Goal: Task Accomplishment & Management: Manage account settings

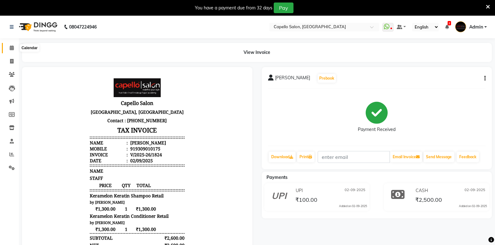
drag, startPoint x: 13, startPoint y: 45, endPoint x: 10, endPoint y: 49, distance: 5.7
click at [11, 45] on span at bounding box center [11, 48] width 11 height 7
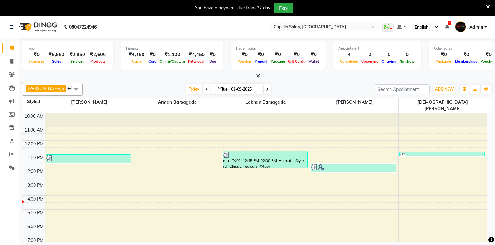
click at [2, 43] on link "Calendar" at bounding box center [9, 48] width 15 height 10
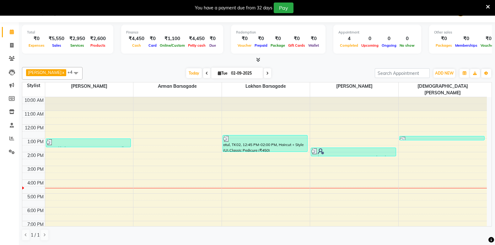
click at [2, 27] on link "Calendar" at bounding box center [9, 32] width 15 height 10
click at [19, 43] on div "Total ₹0 Expenses ₹5,550 Sales ₹2,950 Services ₹2,600 Products Finance ₹4,450 C…" at bounding box center [257, 133] width 476 height 223
click at [11, 45] on icon at bounding box center [11, 45] width 3 height 5
select select "service"
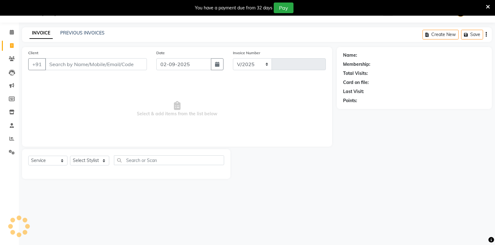
select select "810"
type input "1825"
click at [62, 64] on input "Client" at bounding box center [96, 64] width 102 height 12
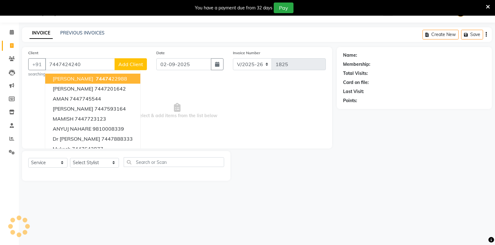
type input "7447424240"
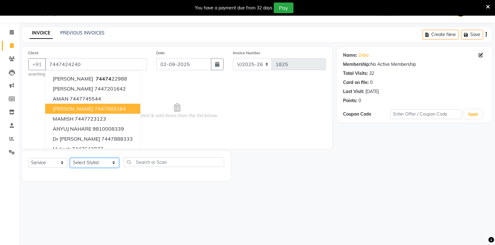
click at [78, 161] on select "Select Stylist Admin Arman Barsagade BHARTI SAHARE Capello Gadhchiroli Lakhan b…" at bounding box center [94, 163] width 49 height 10
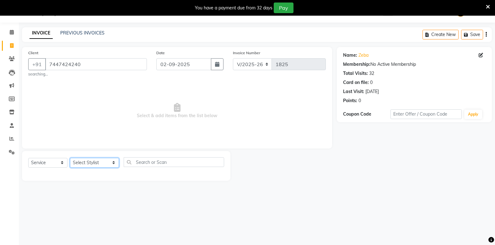
select select "24875"
click at [70, 158] on select "Select Stylist Admin Arman Barsagade BHARTI SAHARE Capello Gadhchiroli Lakhan b…" at bounding box center [94, 163] width 49 height 10
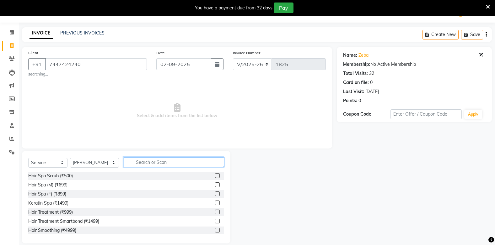
click at [128, 166] on input "text" at bounding box center [174, 162] width 100 height 10
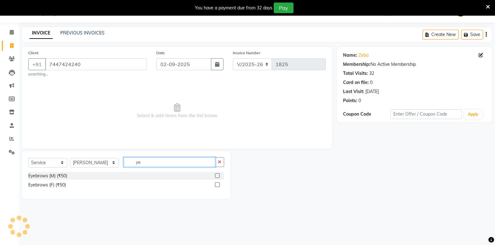
type input "y"
type input "eye"
click at [218, 185] on label at bounding box center [217, 185] width 5 height 5
click at [218, 185] on input "checkbox" at bounding box center [217, 185] width 4 height 4
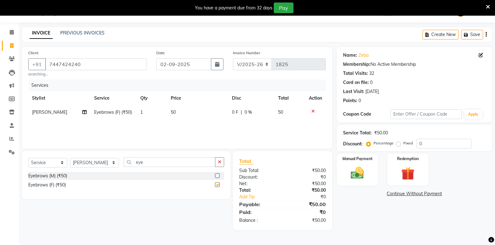
checkbox input "false"
click at [140, 164] on input "eye" at bounding box center [169, 162] width 91 height 10
type input "e"
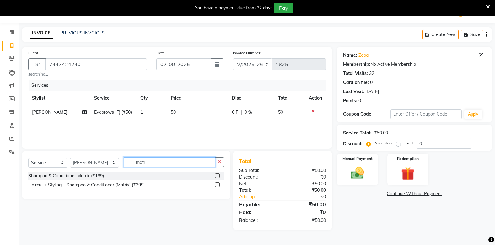
type input "matr"
click at [216, 184] on label at bounding box center [217, 185] width 5 height 5
click at [216, 184] on input "checkbox" at bounding box center [217, 185] width 4 height 4
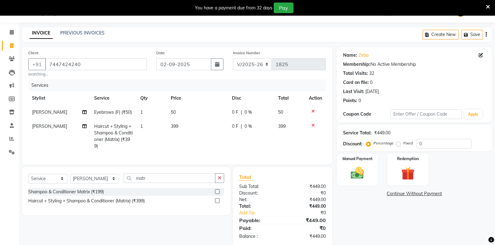
click at [218, 203] on label at bounding box center [217, 201] width 5 height 5
click at [218, 203] on input "checkbox" at bounding box center [217, 201] width 4 height 4
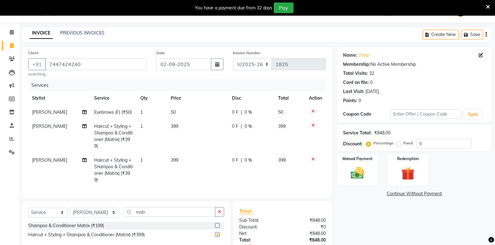
checkbox input "false"
click at [175, 126] on span "399" at bounding box center [175, 127] width 8 height 6
select select "24875"
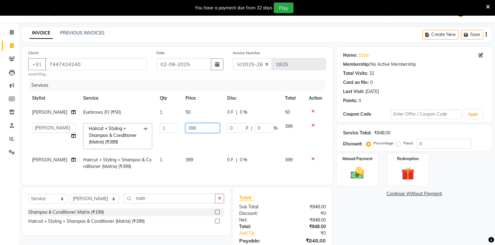
click at [205, 133] on input "399" at bounding box center [202, 128] width 34 height 10
type input "3"
type input "400"
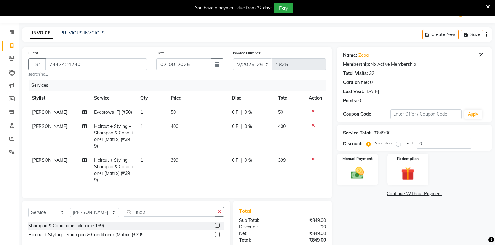
click at [203, 147] on td "400" at bounding box center [197, 137] width 61 height 34
select select "24875"
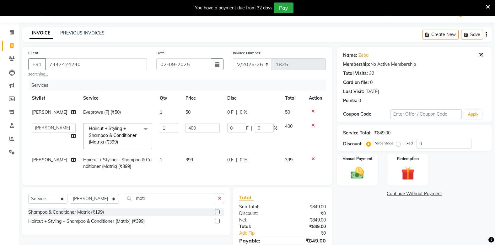
click at [195, 168] on td "399" at bounding box center [203, 163] width 42 height 21
select select "24875"
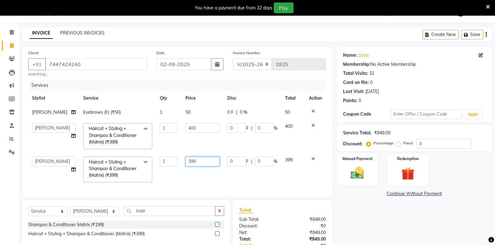
click at [206, 167] on input "399" at bounding box center [202, 162] width 34 height 10
type input "3"
type input "400"
click at [189, 181] on div "Services Stylist Service Qty Price Disc Total Action BHARTI SAHARE Eyebrows (F)…" at bounding box center [176, 135] width 297 height 111
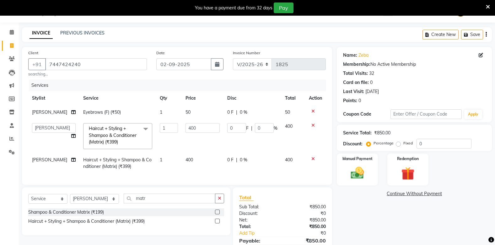
scroll to position [58, 0]
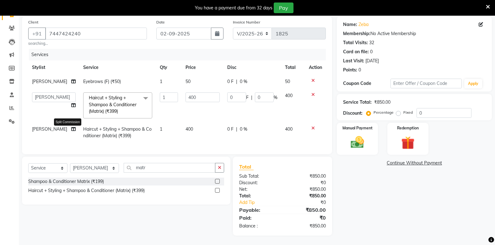
click at [71, 131] on icon at bounding box center [73, 129] width 4 height 4
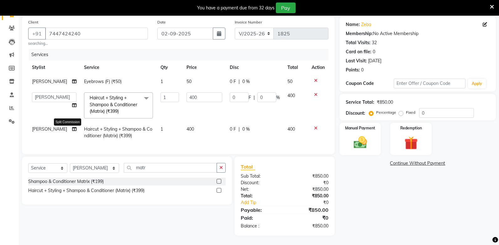
select select "24875"
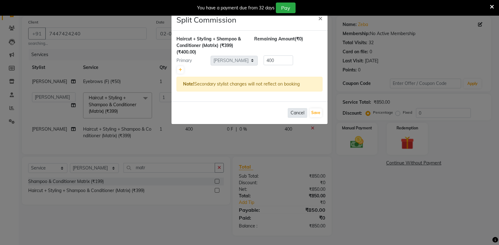
click at [298, 113] on button "Cancel" at bounding box center [297, 113] width 19 height 10
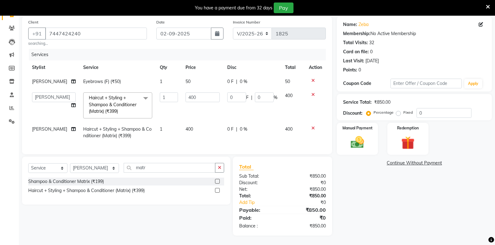
click at [312, 126] on icon at bounding box center [312, 128] width 3 height 4
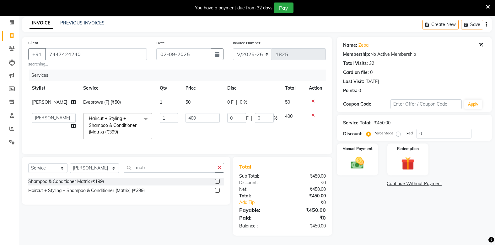
scroll to position [37, 0]
click at [181, 171] on input "matr" at bounding box center [169, 168] width 91 height 10
click at [98, 168] on select "Select Stylist Admin Arman Barsagade BHARTI SAHARE Capello Gadhchiroli Lakhan b…" at bounding box center [94, 168] width 49 height 10
select select "87815"
click at [70, 163] on select "Select Stylist Admin Arman Barsagade BHARTI SAHARE Capello Gadhchiroli Lakhan b…" at bounding box center [94, 168] width 49 height 10
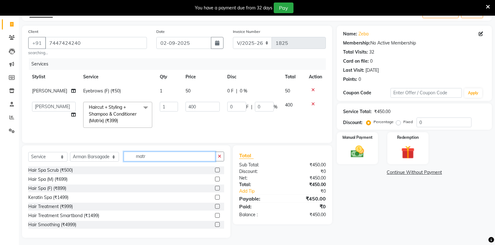
click at [139, 162] on input "matr" at bounding box center [169, 157] width 91 height 10
type input "m"
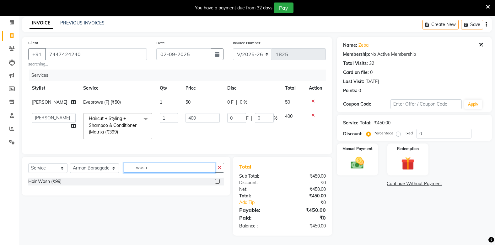
type input "wash"
click at [216, 181] on label at bounding box center [217, 181] width 5 height 5
click at [216, 181] on input "checkbox" at bounding box center [217, 182] width 4 height 4
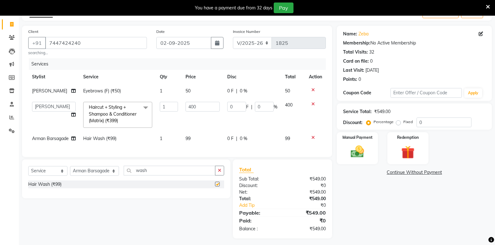
checkbox input "false"
click at [189, 145] on td "99" at bounding box center [203, 139] width 42 height 14
select select "87815"
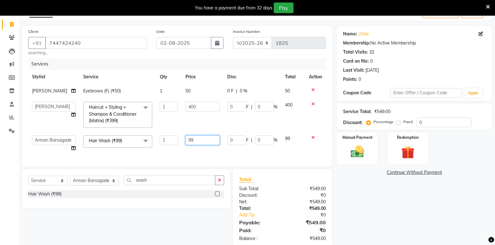
click at [198, 145] on input "99" at bounding box center [202, 141] width 34 height 10
type input "9"
type input "200"
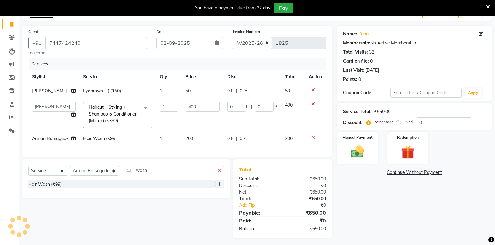
click at [190, 151] on div "Services Stylist Service Qty Price Disc Total Action BHARTI SAHARE Eyebrows (F)…" at bounding box center [176, 104] width 297 height 92
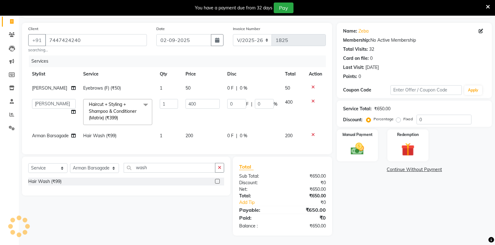
scroll to position [58, 0]
click at [361, 141] on img at bounding box center [357, 149] width 22 height 16
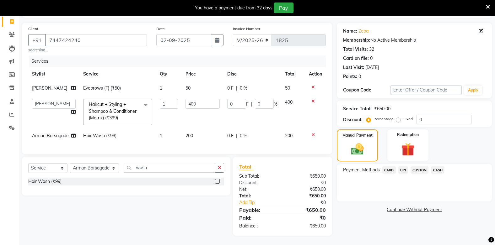
click at [439, 167] on span "CASH" at bounding box center [437, 170] width 13 height 7
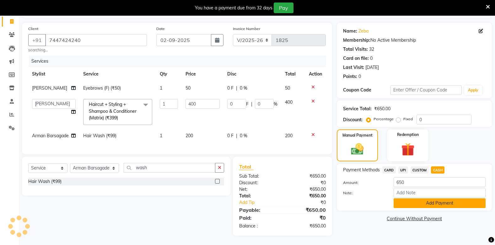
click at [431, 199] on button "Add Payment" at bounding box center [439, 204] width 92 height 10
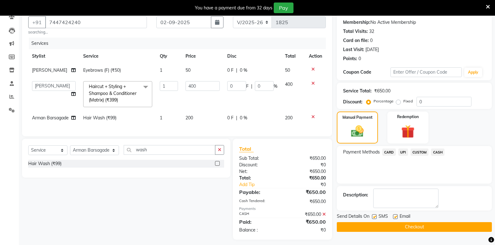
click at [427, 227] on button "Checkout" at bounding box center [414, 227] width 155 height 10
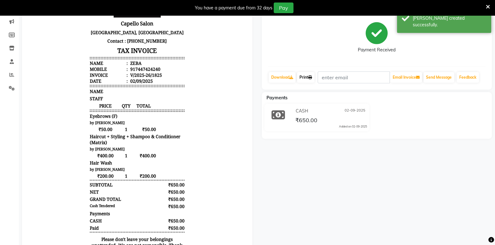
click at [304, 74] on link "Print" at bounding box center [306, 77] width 18 height 11
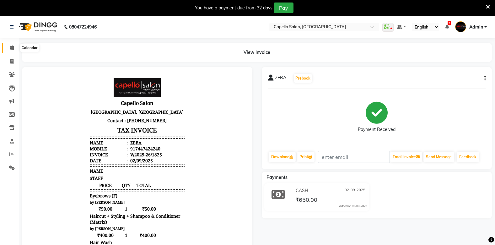
click at [10, 47] on icon at bounding box center [12, 47] width 4 height 5
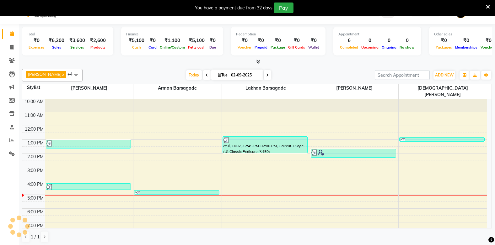
scroll to position [16, 0]
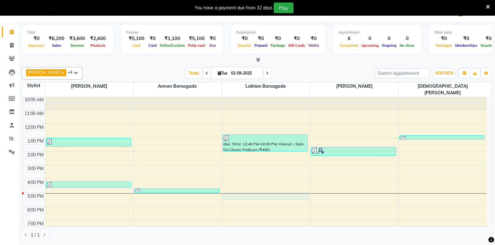
click at [267, 194] on div at bounding box center [266, 194] width 88 height 0
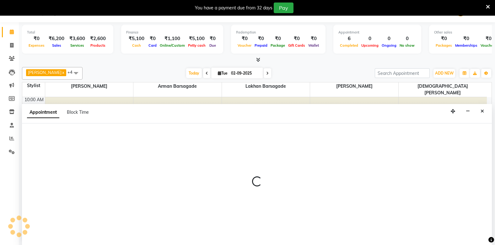
select select "40719"
select select "tentative"
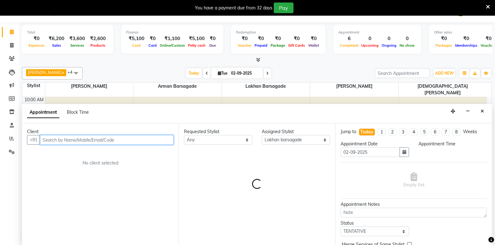
select select "1020"
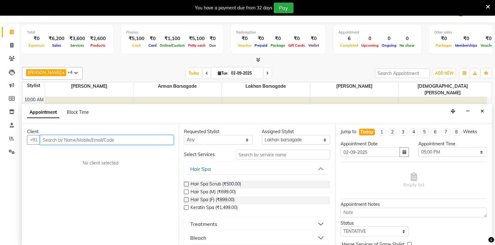
drag, startPoint x: 56, startPoint y: 139, endPoint x: 49, endPoint y: 146, distance: 9.5
click at [56, 140] on input "text" at bounding box center [107, 140] width 134 height 10
type input "77"
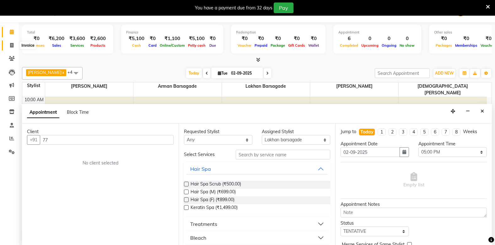
click at [13, 43] on icon at bounding box center [11, 45] width 3 height 5
select select "service"
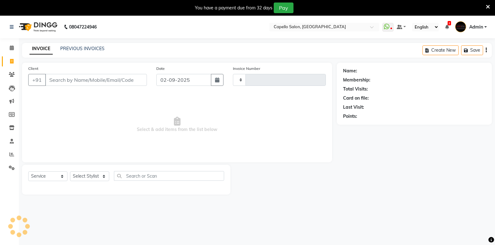
click at [71, 79] on input "Client" at bounding box center [96, 80] width 102 height 12
click at [63, 80] on input "Client" at bounding box center [96, 80] width 102 height 12
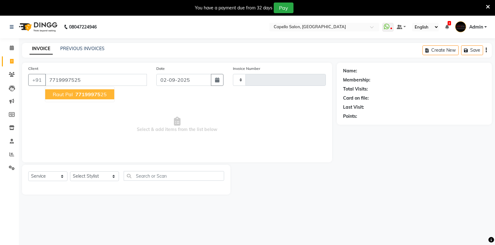
type input "7719997525"
select select "1: Object"
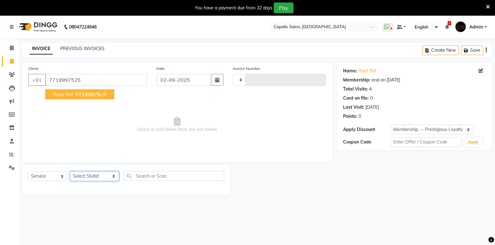
click at [80, 174] on select "Select Stylist Admin Arman Barsagade BHARTI SAHARE Capello Gadhchiroli Lakhan b…" at bounding box center [94, 177] width 49 height 10
select select "40719"
click at [70, 172] on select "Select Stylist Admin Arman Barsagade BHARTI SAHARE Capello Gadhchiroli Lakhan b…" at bounding box center [94, 177] width 49 height 10
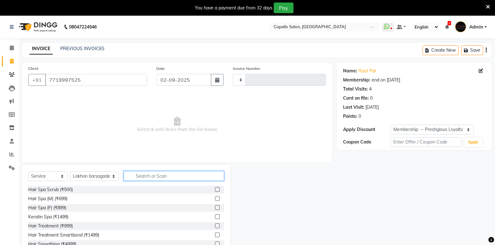
click at [156, 177] on input "text" at bounding box center [174, 176] width 100 height 10
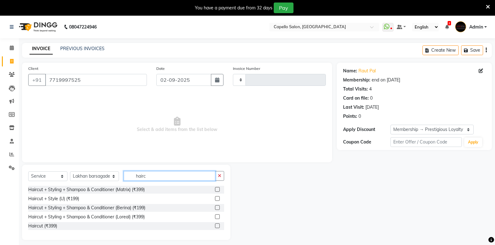
type input "hairc"
click at [216, 197] on label at bounding box center [217, 198] width 5 height 5
click at [216, 197] on input "checkbox" at bounding box center [217, 199] width 4 height 4
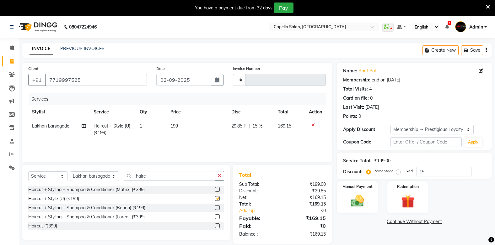
checkbox input "false"
click at [174, 177] on input "hairc" at bounding box center [169, 176] width 91 height 10
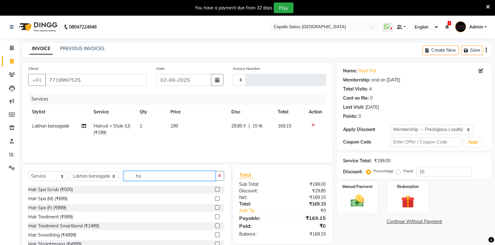
type input "h"
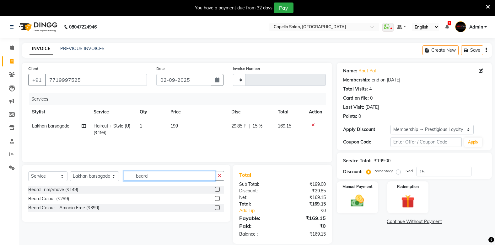
type input "beard"
click at [216, 189] on label at bounding box center [217, 189] width 5 height 5
click at [216, 189] on input "checkbox" at bounding box center [217, 190] width 4 height 4
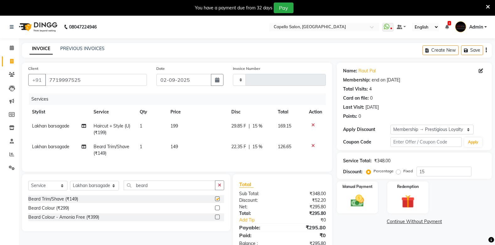
checkbox input "false"
click at [154, 189] on input "beard" at bounding box center [169, 186] width 91 height 10
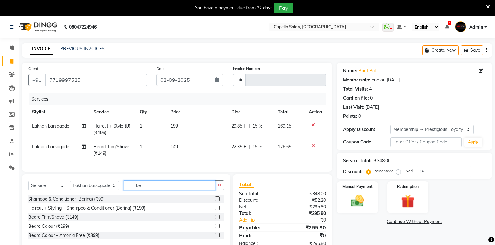
type input "b"
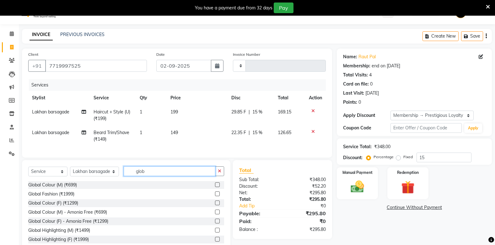
scroll to position [36, 0]
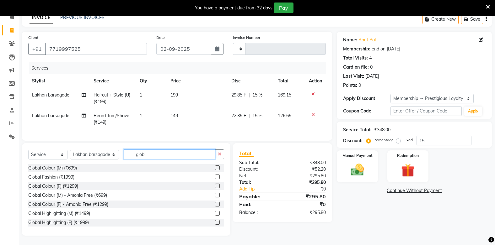
type input "glob"
click at [215, 168] on label at bounding box center [217, 168] width 5 height 5
click at [215, 168] on input "checkbox" at bounding box center [217, 168] width 4 height 4
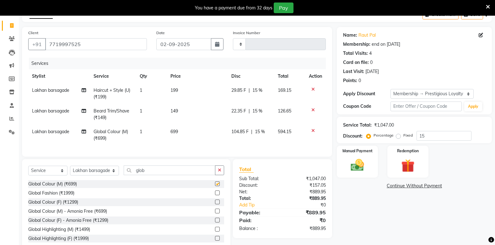
checkbox input "false"
click at [178, 132] on span "699" at bounding box center [174, 132] width 8 height 6
select select "40719"
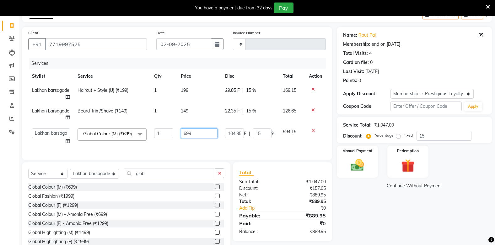
click at [196, 133] on input "699" at bounding box center [199, 134] width 37 height 10
type input "6"
type input "900"
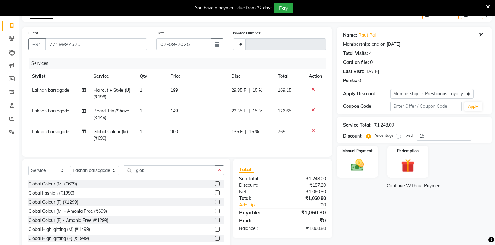
drag, startPoint x: 185, startPoint y: 154, endPoint x: 186, endPoint y: 93, distance: 60.9
click at [185, 151] on div "Services Stylist Service Qty Price Disc Total Action Lakhan barsagade Haircut +…" at bounding box center [176, 104] width 297 height 93
click at [178, 106] on td "149" at bounding box center [197, 114] width 61 height 21
select select "40719"
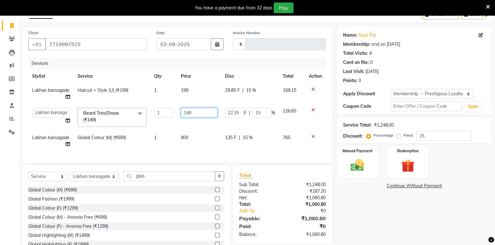
click at [196, 111] on input "149" at bounding box center [199, 113] width 37 height 10
type input "1"
type input "200"
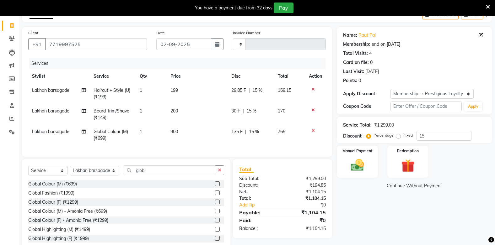
click at [196, 126] on tbody "Lakhan barsagade Haircut + Style (U) (₹199) 1 199 29.85 F | 15 % 169.15 Lakhan …" at bounding box center [176, 114] width 297 height 62
click at [183, 90] on td "199" at bounding box center [197, 93] width 61 height 21
select select "40719"
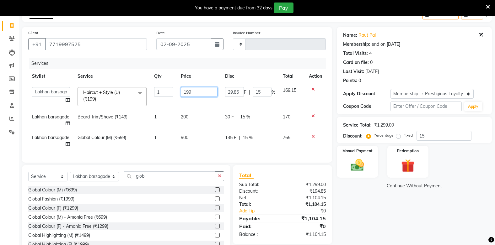
click at [195, 91] on input "199" at bounding box center [199, 92] width 37 height 10
type input "1"
type input "200"
click at [178, 104] on tbody "Admin Arman Barsagade BHARTI SAHARE Capello Gadhchiroli Lakhan barsagade Pratik…" at bounding box center [176, 117] width 297 height 68
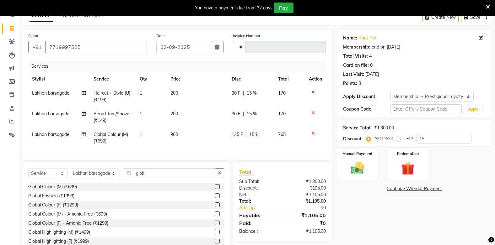
scroll to position [56, 0]
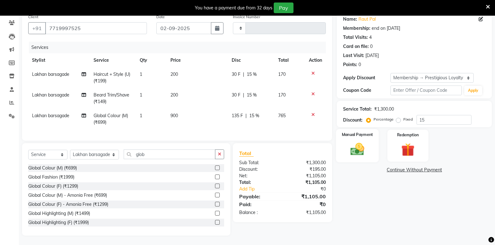
click at [350, 148] on img at bounding box center [357, 149] width 22 height 16
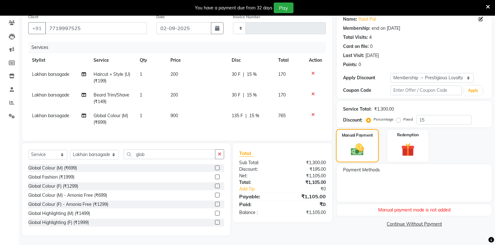
click at [358, 143] on img at bounding box center [357, 149] width 21 height 15
click at [354, 144] on img at bounding box center [357, 149] width 21 height 15
click at [362, 146] on img at bounding box center [357, 149] width 21 height 15
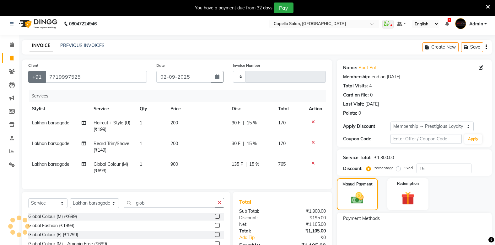
scroll to position [0, 0]
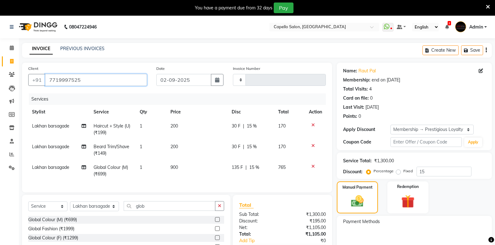
click at [82, 77] on input "7719997525" at bounding box center [96, 80] width 102 height 12
click at [357, 194] on div "Manual Payment" at bounding box center [357, 197] width 43 height 33
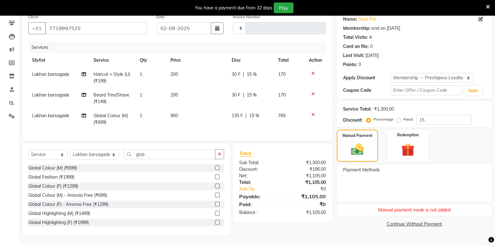
click at [357, 158] on div "Name: Raut Pal Membership: end on 29-01-2027 Total Visits: 4 Card on file: 0 La…" at bounding box center [417, 123] width 160 height 225
click at [358, 145] on img at bounding box center [357, 149] width 21 height 15
click at [360, 142] on img at bounding box center [357, 149] width 21 height 15
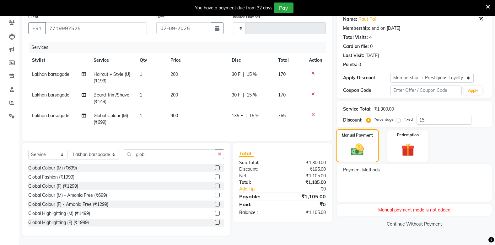
click at [360, 142] on img at bounding box center [357, 149] width 21 height 15
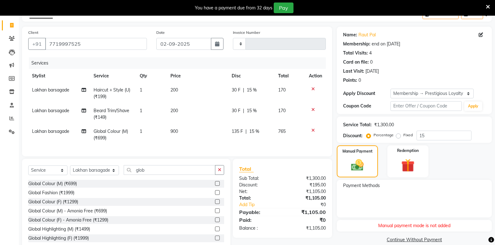
scroll to position [25, 0]
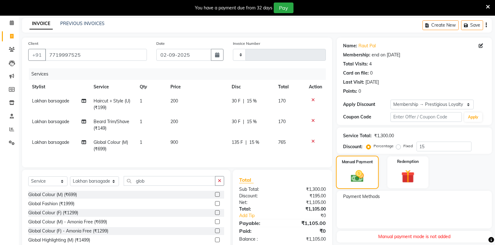
click at [350, 174] on img at bounding box center [357, 176] width 21 height 15
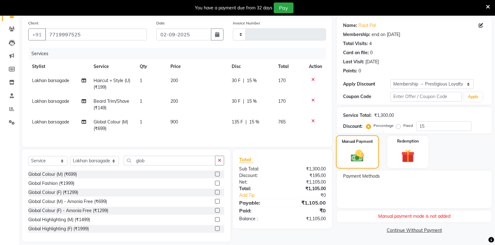
scroll to position [56, 0]
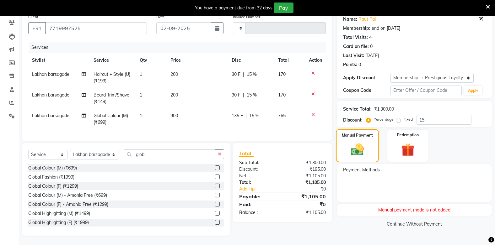
click at [355, 143] on img at bounding box center [357, 149] width 21 height 15
click at [365, 142] on img at bounding box center [357, 149] width 21 height 15
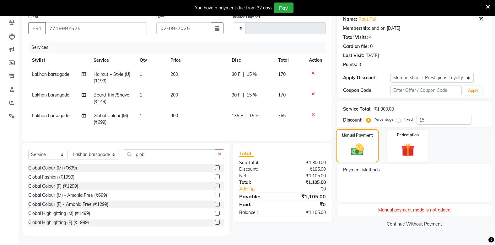
click at [352, 142] on img at bounding box center [357, 149] width 21 height 15
click at [353, 142] on img at bounding box center [357, 149] width 21 height 15
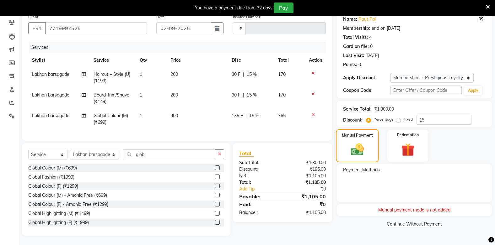
click at [353, 142] on img at bounding box center [357, 149] width 21 height 15
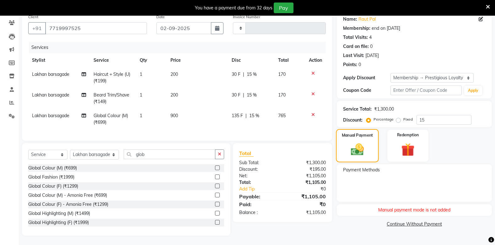
click at [353, 142] on img at bounding box center [357, 149] width 21 height 15
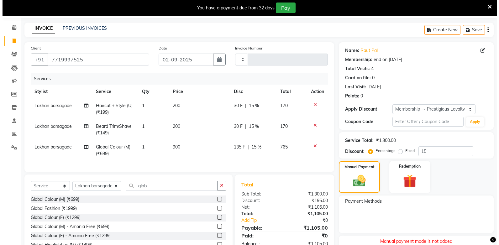
scroll to position [0, 0]
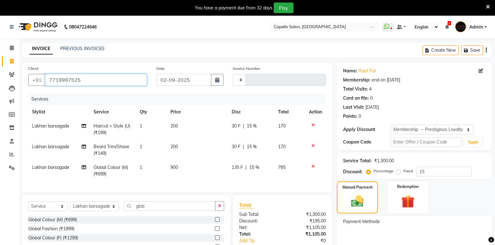
click at [90, 79] on input "7719997525" at bounding box center [96, 80] width 102 height 12
type input "771999752"
type input "0"
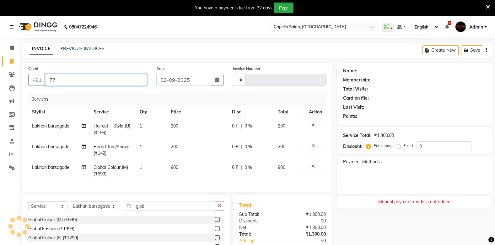
type input "7"
type input "9371818737"
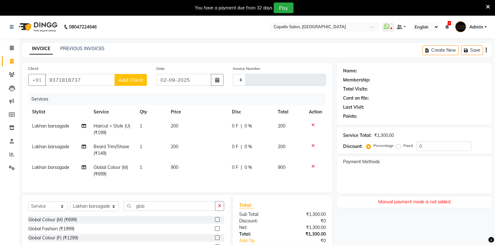
click at [131, 80] on span "Add Client" at bounding box center [130, 80] width 25 height 6
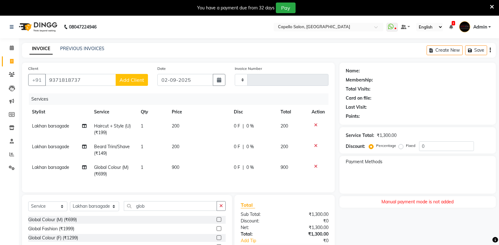
select select "22"
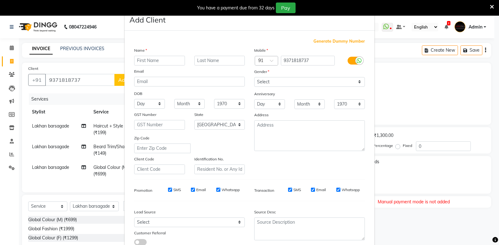
click at [164, 60] on input "text" at bounding box center [159, 61] width 51 height 10
drag, startPoint x: 164, startPoint y: 64, endPoint x: 164, endPoint y: 51, distance: 12.2
click at [166, 55] on div "Name at Email DOB Day 01 02 03 04 05 06 07 08 09 10 11 12 13 14 15 16 17 18 19 …" at bounding box center [190, 110] width 120 height 127
type input "a"
type input "rahul"
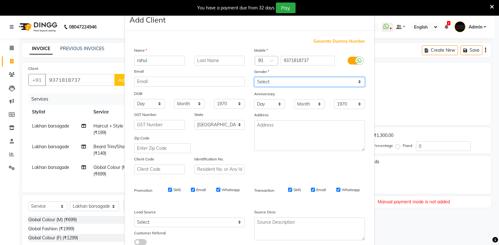
click at [329, 81] on select "Select Male Female Other Prefer Not To Say" at bounding box center [309, 82] width 111 height 10
select select "male"
click at [254, 77] on select "Select Male Female Other Prefer Not To Say" at bounding box center [309, 82] width 111 height 10
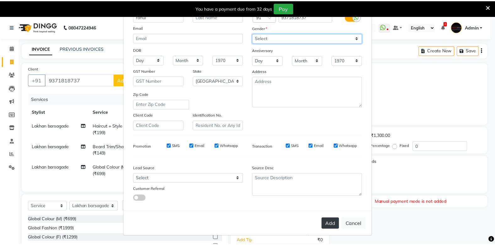
scroll to position [44, 0]
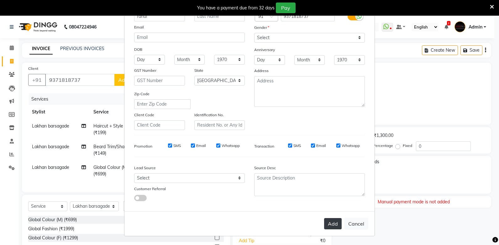
click at [326, 222] on button "Add" at bounding box center [333, 223] width 18 height 11
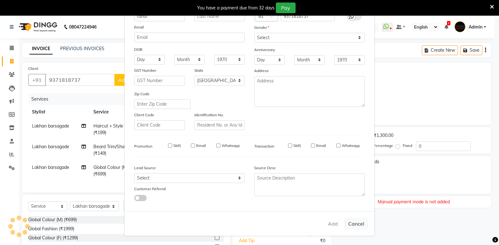
select select
select select "null"
select select
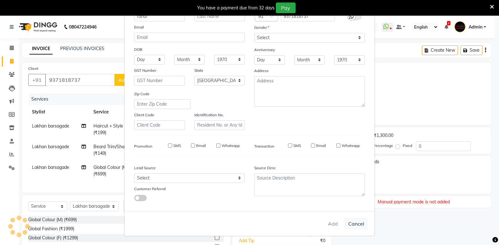
select select
checkbox input "false"
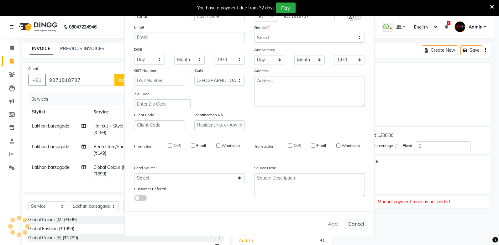
checkbox input "false"
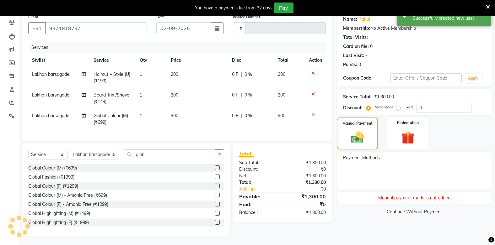
scroll to position [56, 0]
click at [433, 104] on input "0" at bounding box center [443, 108] width 55 height 10
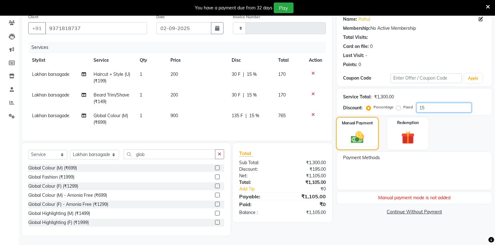
type input "15"
click at [358, 130] on img at bounding box center [357, 137] width 21 height 15
click at [358, 131] on img at bounding box center [357, 137] width 21 height 15
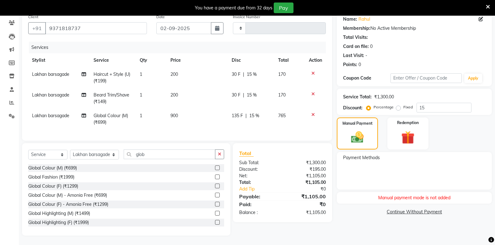
click at [415, 192] on div "Manual payment mode is not added" at bounding box center [414, 198] width 155 height 12
click at [351, 130] on img at bounding box center [357, 137] width 21 height 15
click at [347, 138] on img at bounding box center [357, 137] width 21 height 15
click at [364, 130] on img at bounding box center [357, 137] width 21 height 15
click at [353, 130] on img at bounding box center [357, 137] width 21 height 15
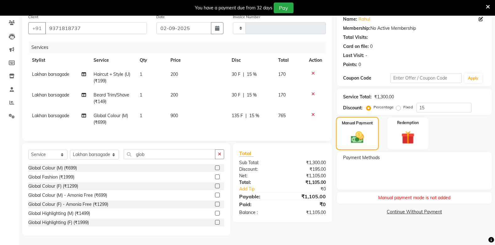
click at [353, 130] on img at bounding box center [357, 137] width 21 height 15
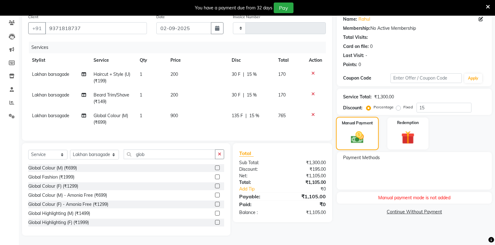
click at [353, 130] on img at bounding box center [357, 137] width 21 height 15
click at [359, 130] on img at bounding box center [357, 137] width 21 height 15
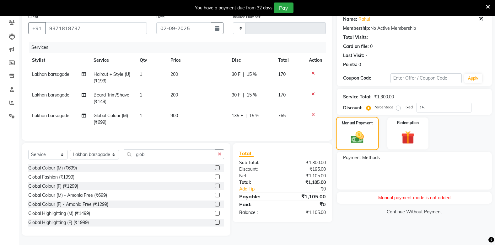
click at [359, 130] on img at bounding box center [357, 137] width 21 height 15
click at [83, 25] on input "9371818737" at bounding box center [96, 28] width 102 height 12
click at [85, 22] on input "9371818737" at bounding box center [96, 28] width 102 height 12
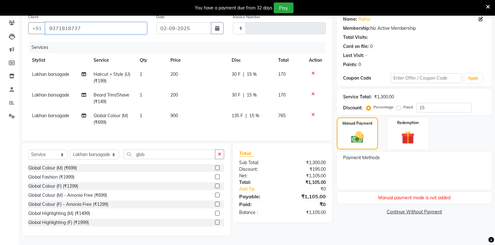
type input "937181873"
type input "0"
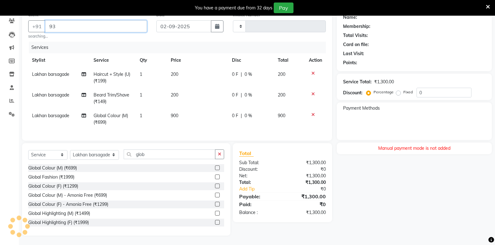
type input "9"
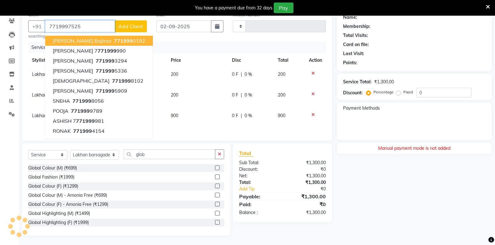
type input "7719997525"
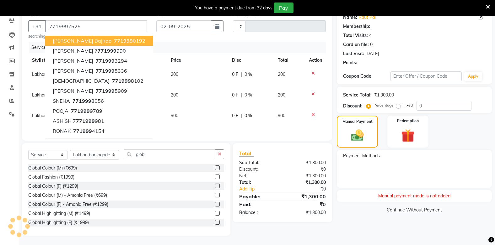
type input "15"
select select "1: Object"
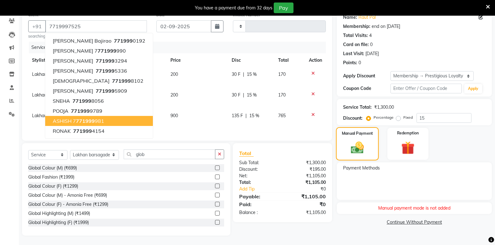
click at [363, 141] on img at bounding box center [357, 148] width 21 height 15
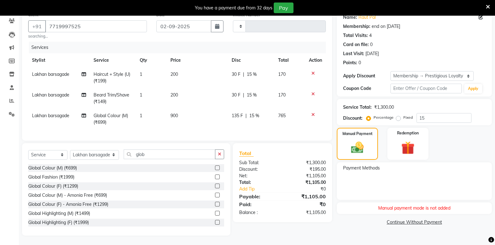
click at [365, 175] on div "Payment Methods" at bounding box center [414, 182] width 155 height 38
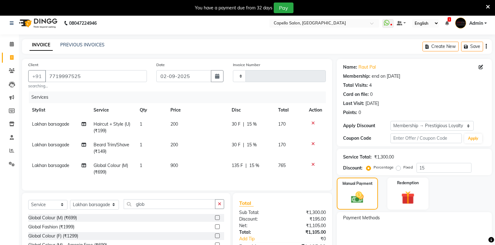
scroll to position [0, 0]
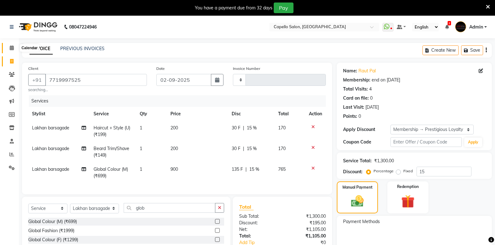
click at [12, 47] on icon at bounding box center [12, 47] width 4 height 5
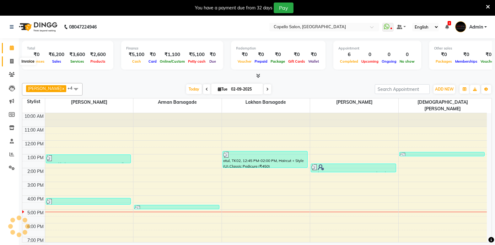
click at [10, 59] on icon at bounding box center [11, 61] width 3 height 5
select select "810"
select select "service"
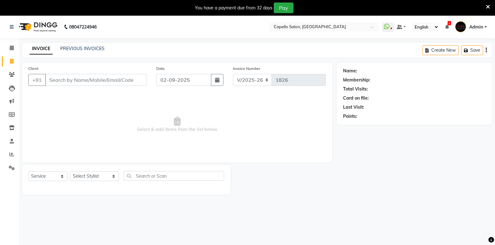
click at [55, 77] on input "Client" at bounding box center [96, 80] width 102 height 12
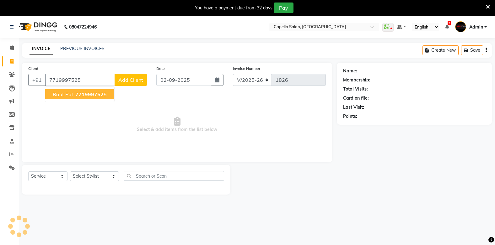
type input "7719997525"
select select "1: Object"
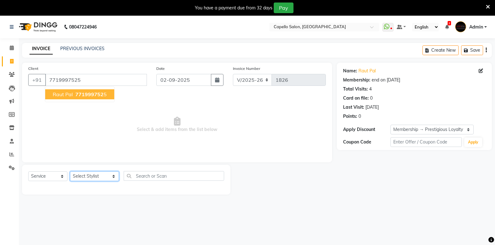
click at [92, 176] on select "Select Stylist Admin Arman Barsagade BHARTI SAHARE Capello Gadhchiroli Lakhan b…" at bounding box center [94, 177] width 49 height 10
select select "40719"
click at [70, 172] on select "Select Stylist Admin Arman Barsagade BHARTI SAHARE Capello Gadhchiroli Lakhan b…" at bounding box center [94, 177] width 49 height 10
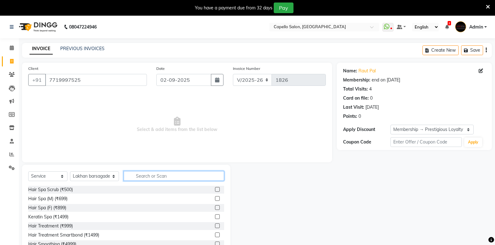
click at [134, 174] on input "text" at bounding box center [174, 176] width 100 height 10
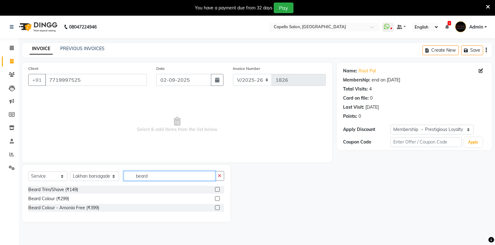
type input "beard"
click at [221, 189] on div at bounding box center [219, 190] width 9 height 8
click at [217, 188] on label at bounding box center [217, 189] width 5 height 5
click at [217, 188] on input "checkbox" at bounding box center [217, 190] width 4 height 4
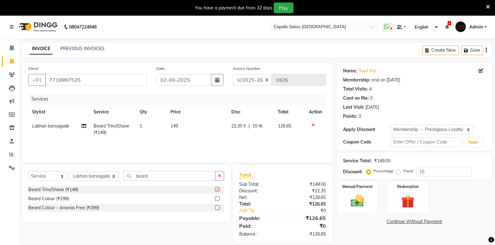
checkbox input "false"
click at [199, 176] on input "beard" at bounding box center [169, 176] width 91 height 10
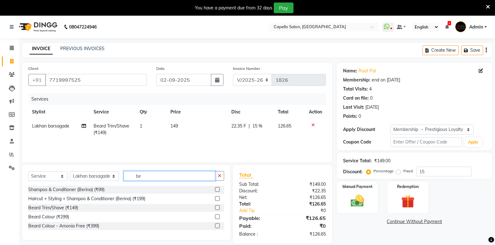
type input "b"
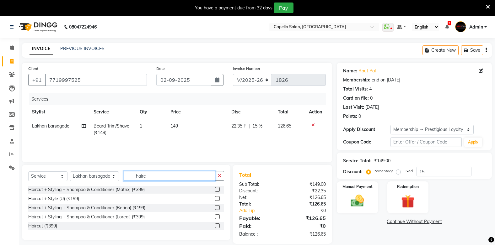
type input "hairc"
drag, startPoint x: 221, startPoint y: 198, endPoint x: 222, endPoint y: 195, distance: 3.4
click at [222, 196] on div at bounding box center [219, 199] width 9 height 8
click at [218, 200] on label at bounding box center [217, 198] width 5 height 5
click at [218, 200] on input "checkbox" at bounding box center [217, 199] width 4 height 4
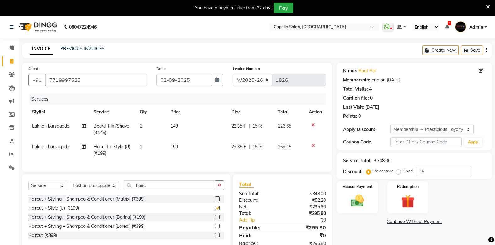
checkbox input "false"
click at [179, 187] on input "hairc" at bounding box center [169, 186] width 91 height 10
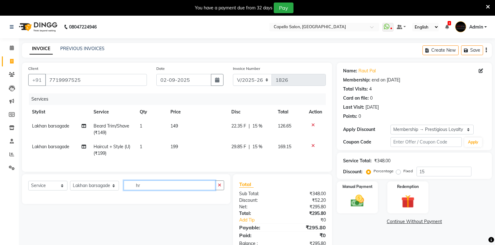
type input "r"
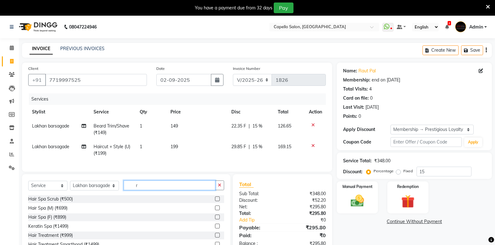
click at [131, 186] on input "r" at bounding box center [169, 186] width 91 height 10
type input "global"
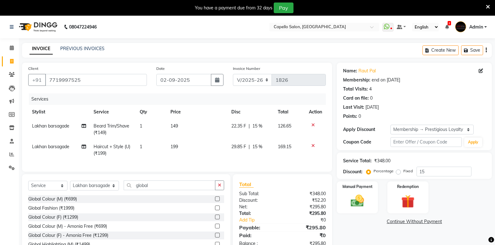
click at [215, 201] on label at bounding box center [217, 199] width 5 height 5
click at [215, 201] on input "checkbox" at bounding box center [217, 199] width 4 height 4
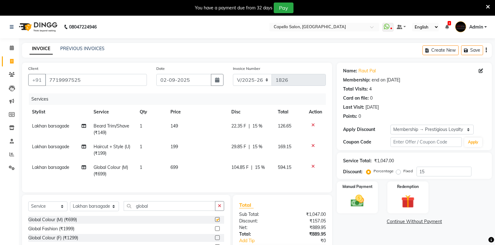
checkbox input "false"
click at [185, 166] on td "699" at bounding box center [197, 171] width 61 height 21
select select "40719"
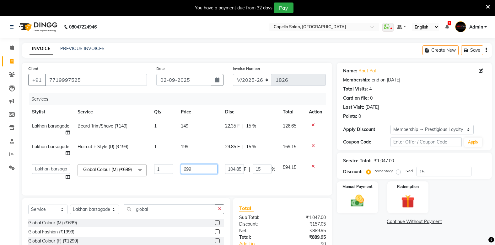
click at [202, 168] on input "699" at bounding box center [199, 169] width 37 height 10
type input "6"
type input "900"
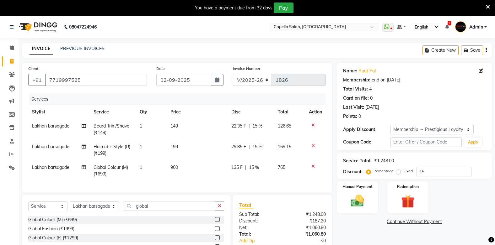
click at [168, 181] on tr "Lakhan barsagade Global Colour (M) (₹699) 1 900 135 F | 15 % 765" at bounding box center [176, 171] width 297 height 21
click at [179, 148] on td "199" at bounding box center [197, 150] width 61 height 21
select select "40719"
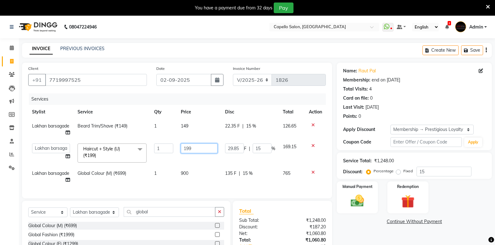
click at [193, 148] on input "199" at bounding box center [199, 149] width 37 height 10
type input "1"
type input "200"
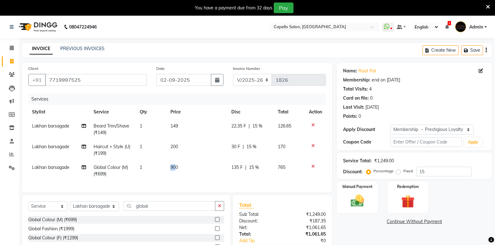
drag, startPoint x: 174, startPoint y: 165, endPoint x: 186, endPoint y: 145, distance: 23.0
click at [177, 161] on tr "Lakhan barsagade Global Colour (M) (₹699) 1 900 135 F | 15 % 765" at bounding box center [176, 171] width 297 height 21
click at [176, 126] on span "149" at bounding box center [174, 126] width 8 height 6
select select "40719"
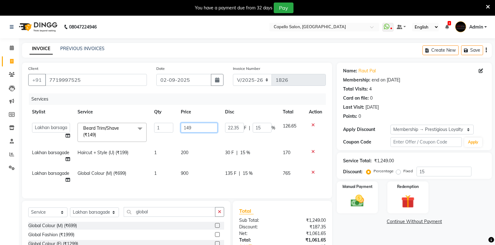
click at [203, 128] on input "149" at bounding box center [199, 128] width 37 height 10
type input "1"
type input "200"
click at [162, 137] on td "1" at bounding box center [163, 132] width 26 height 27
select select "40719"
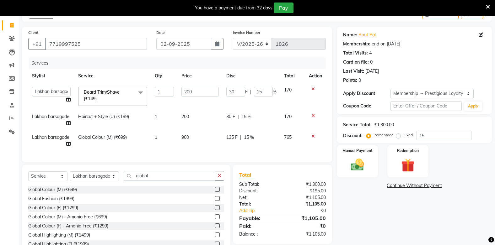
scroll to position [62, 0]
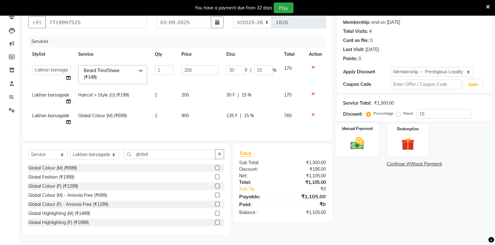
click at [360, 139] on img at bounding box center [357, 144] width 22 height 16
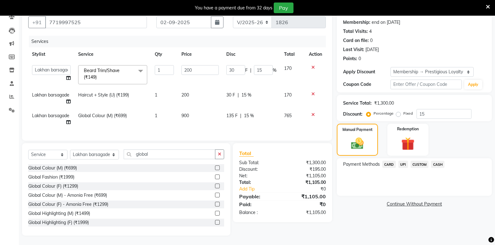
click at [404, 161] on span "UPI" at bounding box center [403, 164] width 10 height 7
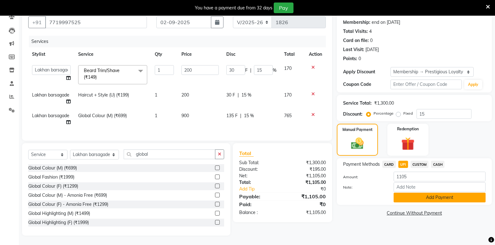
click at [408, 194] on button "Add Payment" at bounding box center [439, 198] width 92 height 10
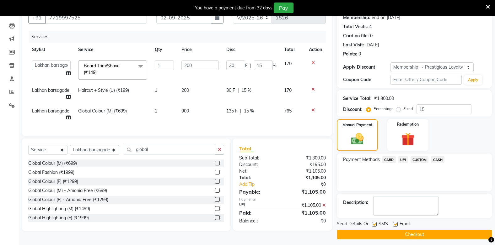
scroll to position [66, 0]
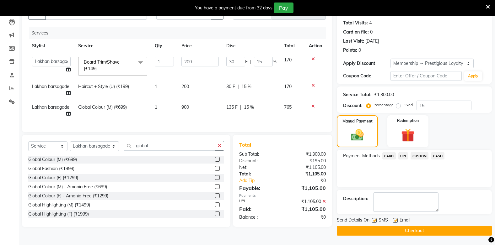
click at [402, 232] on button "Checkout" at bounding box center [414, 231] width 155 height 10
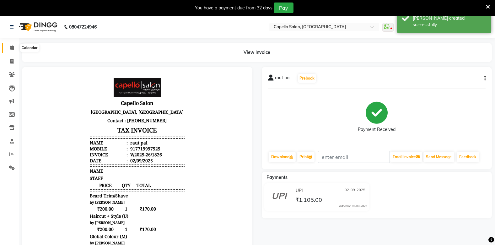
click at [10, 48] on icon at bounding box center [12, 47] width 4 height 5
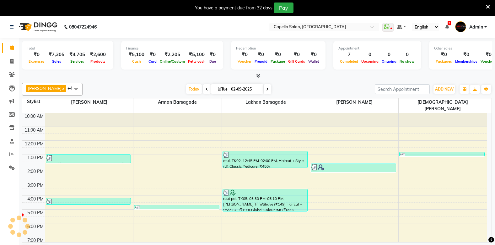
scroll to position [16, 0]
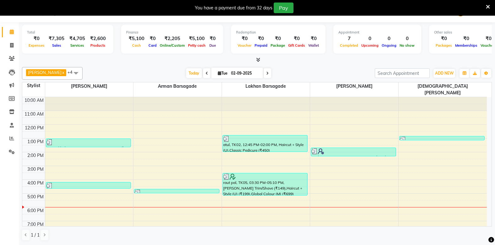
click at [163, 207] on div at bounding box center [177, 207] width 88 height 0
click at [12, 46] on icon at bounding box center [11, 45] width 3 height 5
click at [12, 44] on icon at bounding box center [11, 45] width 3 height 5
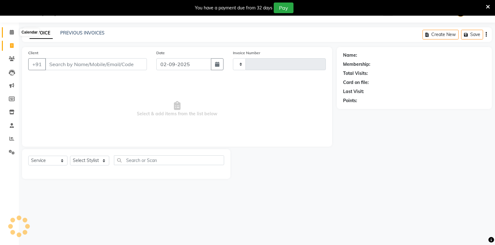
click at [12, 30] on span at bounding box center [11, 32] width 11 height 7
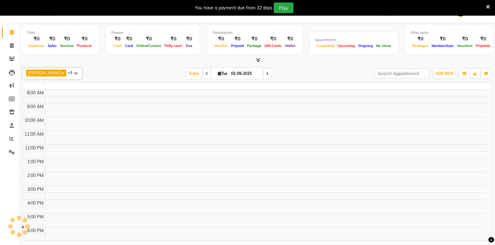
scroll to position [16, 0]
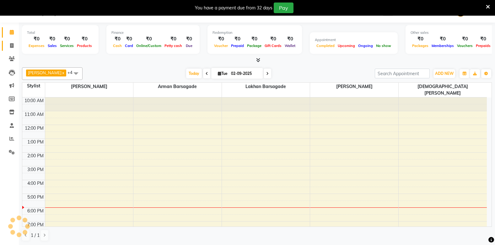
click at [12, 48] on icon at bounding box center [11, 45] width 3 height 5
select select "service"
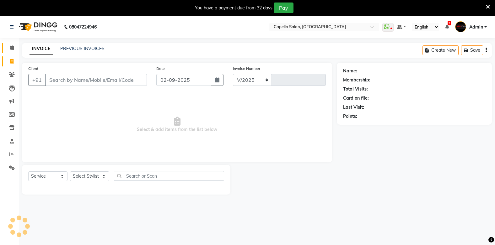
select select "810"
type input "1827"
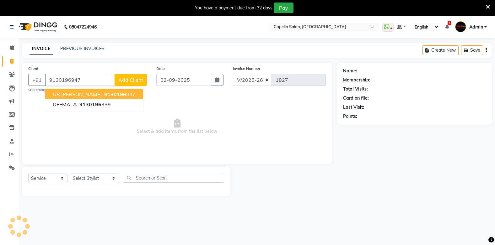
type input "9130196947"
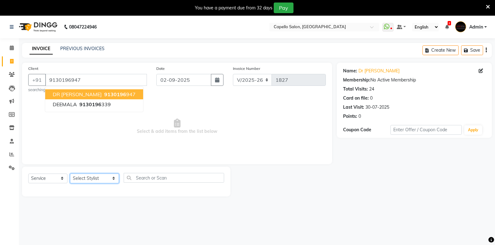
click at [82, 178] on select "Select Stylist Admin Arman Barsagade BHARTI SAHARE Capello Gadhchiroli Lakhan b…" at bounding box center [94, 179] width 49 height 10
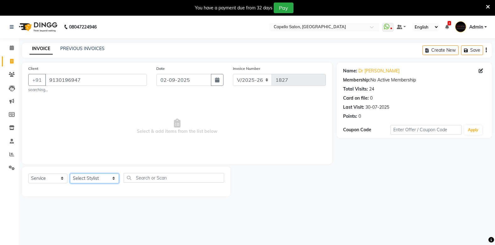
select select "87815"
click at [70, 174] on select "Select Stylist Admin [PERSON_NAME] BHARTI [PERSON_NAME] [PERSON_NAME] Gadhchiro…" at bounding box center [94, 179] width 49 height 10
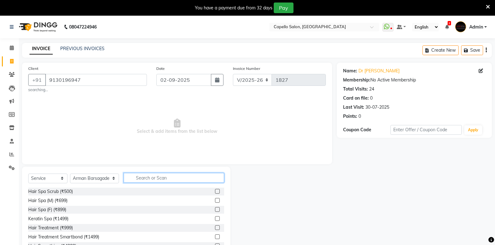
click at [130, 180] on input "text" at bounding box center [174, 178] width 100 height 10
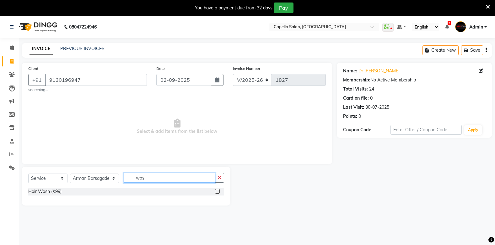
type input "was"
click at [218, 191] on label at bounding box center [217, 191] width 5 height 5
click at [218, 191] on input "checkbox" at bounding box center [217, 192] width 4 height 4
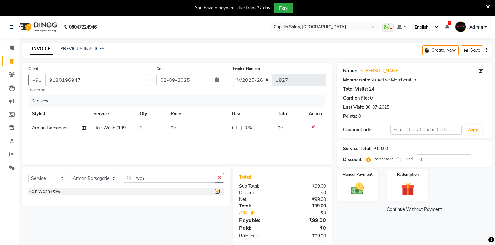
checkbox input "false"
click at [182, 124] on td "99" at bounding box center [197, 128] width 61 height 14
select select "87815"
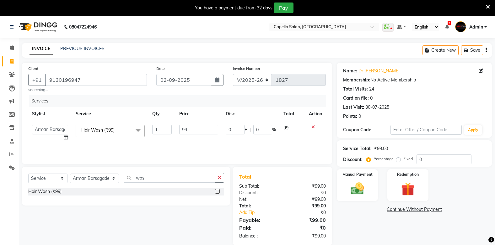
click at [193, 124] on td "99" at bounding box center [198, 133] width 46 height 24
click at [193, 131] on input "99" at bounding box center [198, 130] width 39 height 10
type input "9"
type input "200"
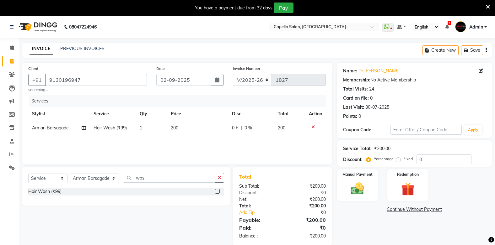
click at [169, 137] on div "Services Stylist Service Qty Price Disc Total Action Arman Barsagade Hair Wash …" at bounding box center [176, 126] width 297 height 63
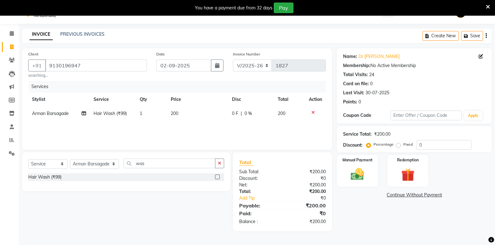
scroll to position [16, 0]
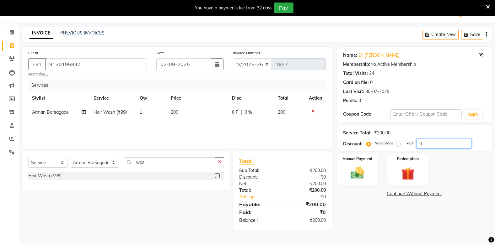
click at [424, 143] on input "0" at bounding box center [443, 144] width 55 height 10
type input "0"
type input "15"
click at [356, 173] on img at bounding box center [357, 173] width 22 height 16
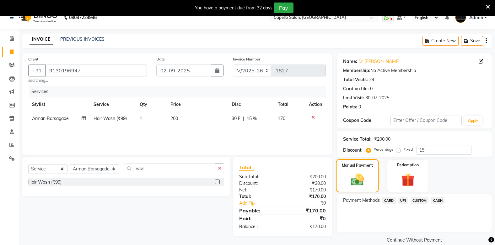
scroll to position [19, 0]
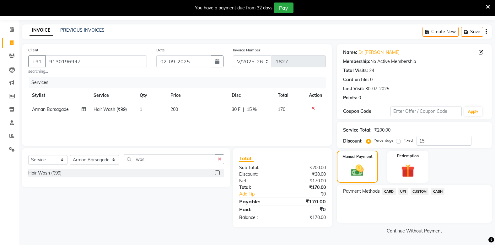
click at [403, 190] on span "UPI" at bounding box center [403, 191] width 10 height 7
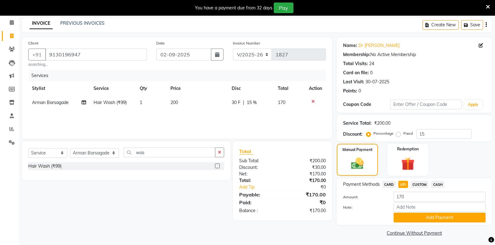
scroll to position [28, 0]
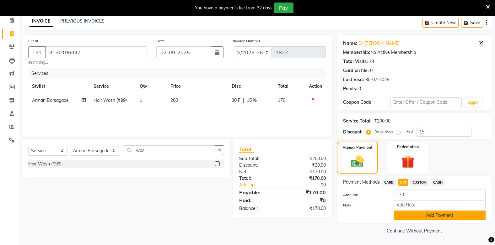
click at [403, 216] on button "Add Payment" at bounding box center [439, 216] width 92 height 10
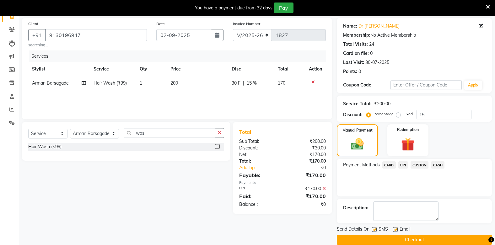
scroll to position [54, 0]
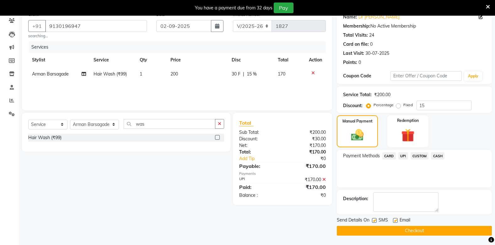
click at [388, 229] on button "Checkout" at bounding box center [414, 231] width 155 height 10
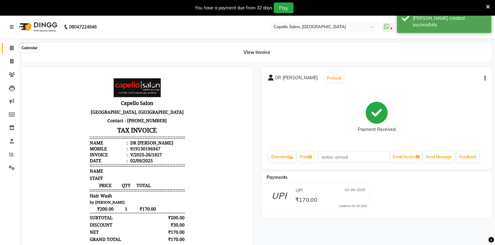
click at [12, 48] on icon at bounding box center [12, 47] width 4 height 5
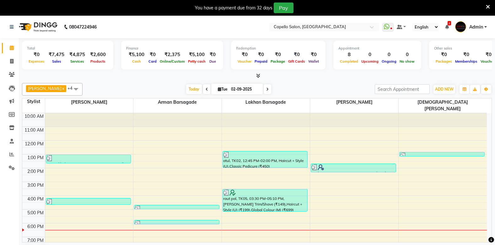
scroll to position [16, 0]
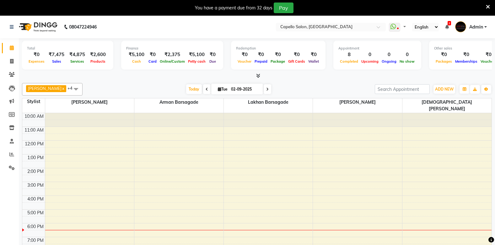
select select "en"
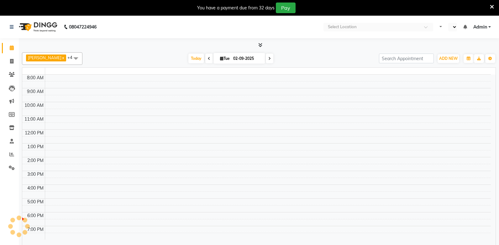
select select "en"
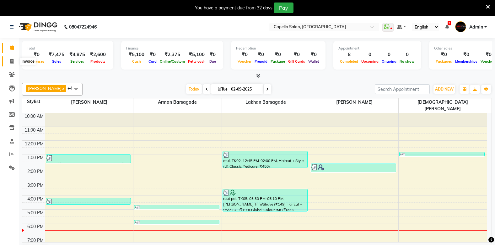
click at [13, 61] on icon at bounding box center [11, 61] width 3 height 5
select select "service"
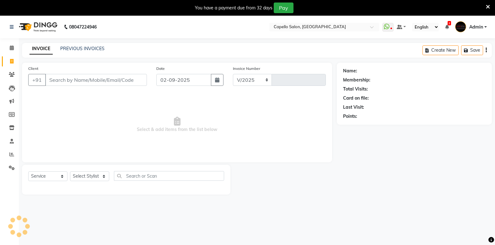
select select "810"
type input "1828"
click at [9, 59] on span at bounding box center [11, 61] width 11 height 7
select select "service"
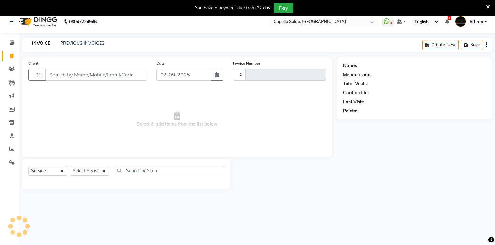
type input "1828"
select select "810"
click at [57, 76] on input "Client" at bounding box center [96, 75] width 102 height 12
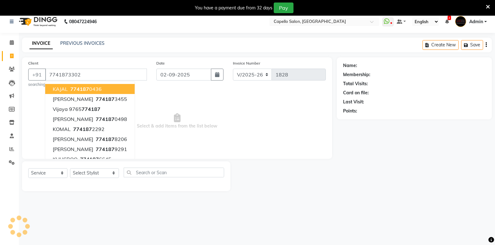
type input "7741873302"
select select "1: Object"
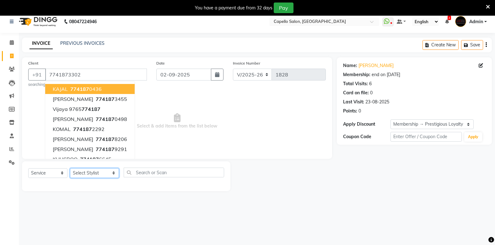
click at [80, 172] on select "Select Stylist Admin Arman Barsagade BHARTI SAHARE Capello Gadhchiroli Lakhan b…" at bounding box center [94, 173] width 49 height 10
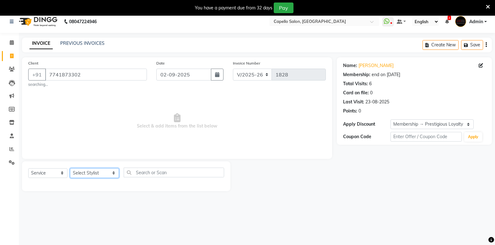
select select "35790"
click at [70, 168] on select "Select Stylist Admin Arman Barsagade BHARTI SAHARE Capello Gadhchiroli Lakhan b…" at bounding box center [94, 173] width 49 height 10
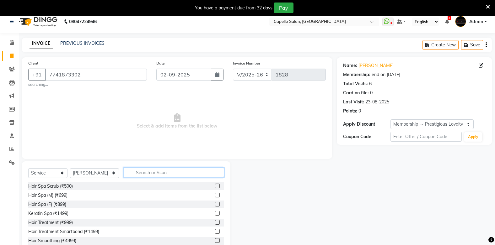
click at [152, 174] on input "text" at bounding box center [174, 173] width 100 height 10
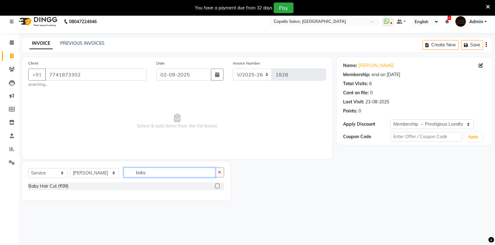
type input "baby"
click at [217, 184] on label at bounding box center [217, 186] width 5 height 5
click at [217, 184] on input "checkbox" at bounding box center [217, 186] width 4 height 4
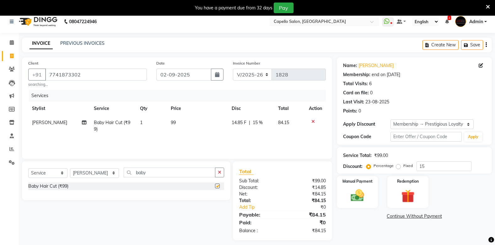
checkbox input "false"
click at [175, 175] on input "baby" at bounding box center [169, 173] width 91 height 10
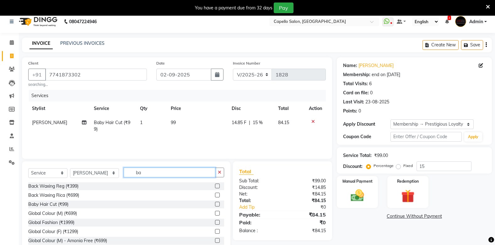
type input "b"
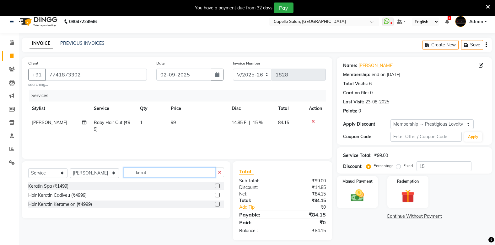
type input "kerat"
click at [216, 187] on label at bounding box center [217, 186] width 5 height 5
click at [216, 187] on input "checkbox" at bounding box center [217, 186] width 4 height 4
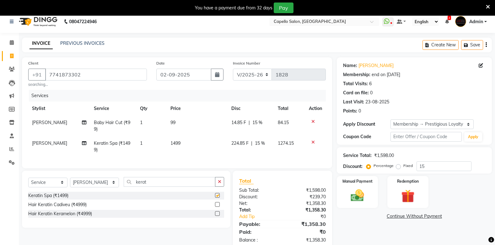
checkbox input "false"
click at [184, 143] on td "1499" at bounding box center [197, 146] width 61 height 21
select select "35790"
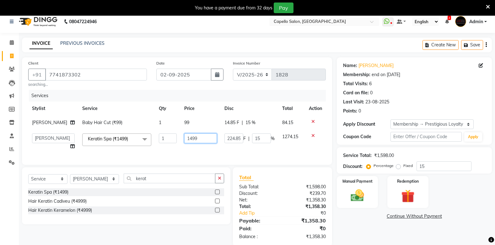
click at [203, 142] on input "1499" at bounding box center [200, 139] width 33 height 10
type input "1"
type input "1500"
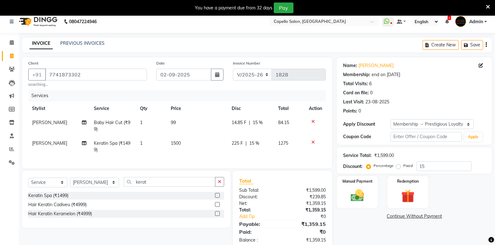
click at [183, 126] on td "99" at bounding box center [197, 126] width 61 height 21
select select "35790"
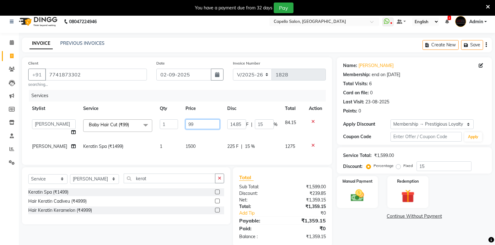
click at [196, 123] on input "99" at bounding box center [202, 125] width 34 height 10
type input "9"
type input "200"
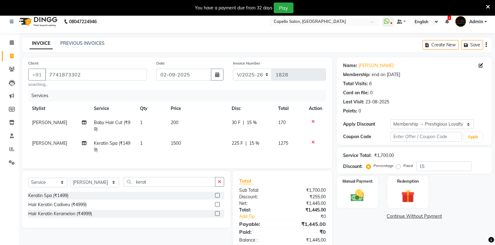
click at [191, 137] on tbody "Sahil Mendhulkar Baby Hair Cut (₹99) 1 200 30 F | 15 % 170 Sahil Mendhulkar Ker…" at bounding box center [176, 136] width 297 height 41
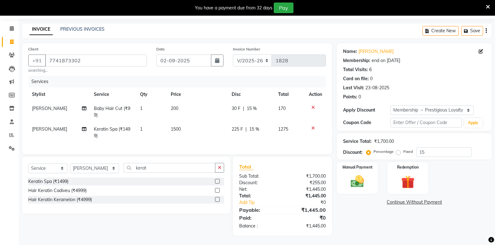
scroll to position [24, 0]
click at [361, 179] on img at bounding box center [357, 182] width 22 height 16
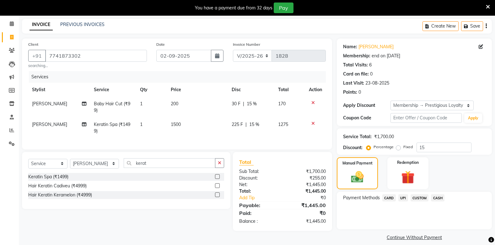
click at [403, 197] on span "UPI" at bounding box center [403, 198] width 10 height 7
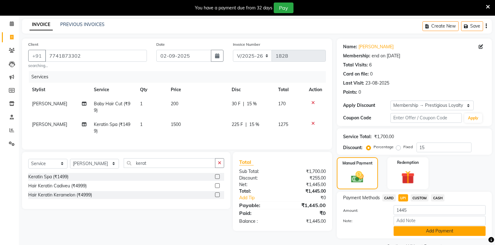
click at [408, 233] on button "Add Payment" at bounding box center [439, 232] width 92 height 10
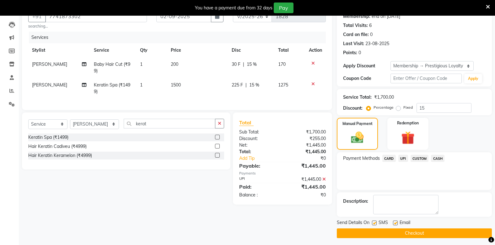
scroll to position [66, 0]
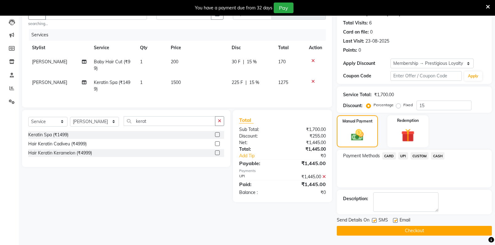
click at [419, 232] on button "Checkout" at bounding box center [414, 231] width 155 height 10
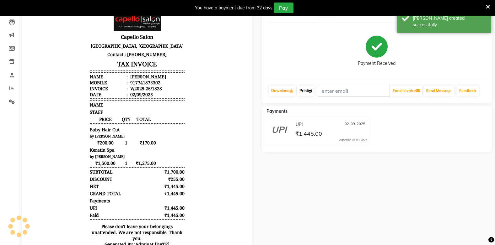
click at [305, 91] on link "Print" at bounding box center [306, 91] width 18 height 11
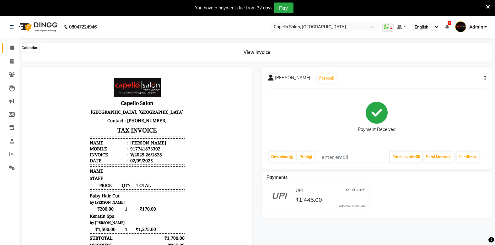
click at [10, 47] on icon at bounding box center [12, 47] width 4 height 5
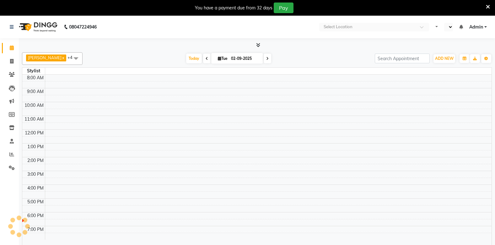
select select "en"
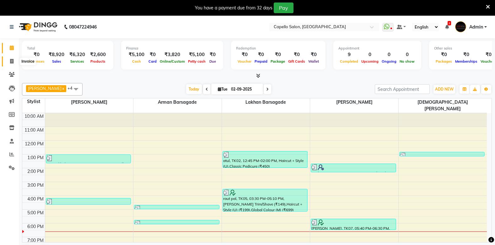
click at [14, 63] on span at bounding box center [11, 61] width 11 height 7
select select "service"
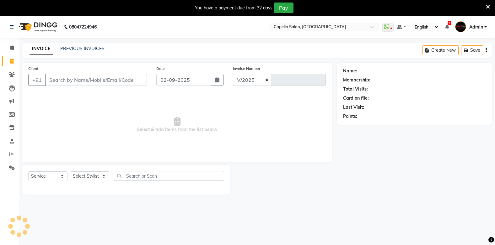
select select "810"
type input "1829"
click at [10, 73] on icon at bounding box center [12, 74] width 6 height 5
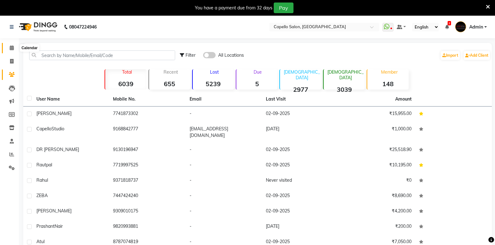
click at [12, 45] on span at bounding box center [11, 48] width 11 height 7
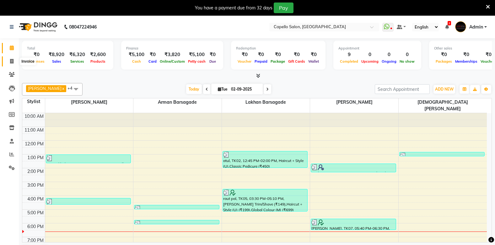
click at [11, 60] on icon at bounding box center [11, 61] width 3 height 5
select select "service"
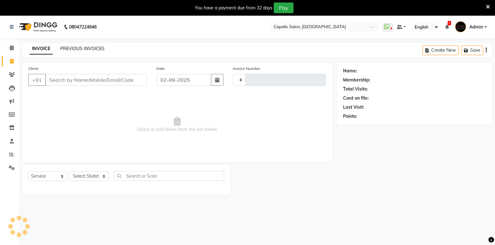
click at [85, 48] on link "PREVIOUS INVOICES" at bounding box center [82, 49] width 44 height 6
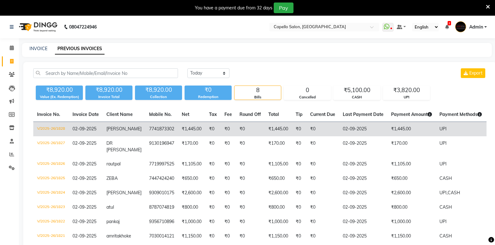
click at [179, 132] on td "₹1,445.00" at bounding box center [191, 129] width 27 height 15
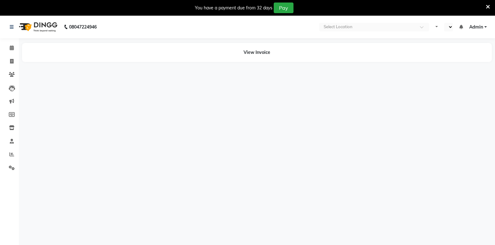
select select "en"
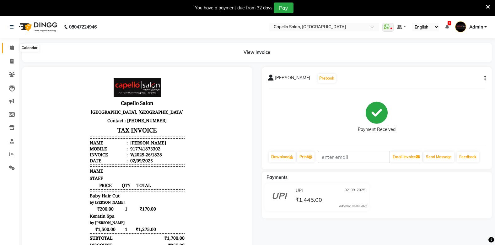
click at [10, 47] on icon at bounding box center [12, 47] width 4 height 5
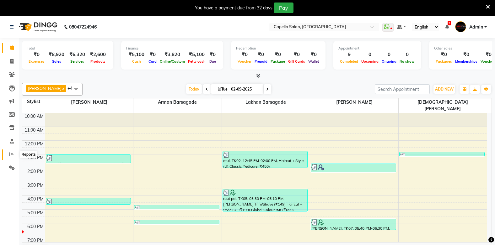
click at [14, 153] on icon at bounding box center [11, 154] width 5 height 5
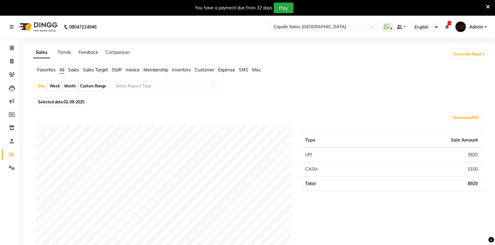
click at [47, 68] on span "Favorites" at bounding box center [46, 70] width 19 height 6
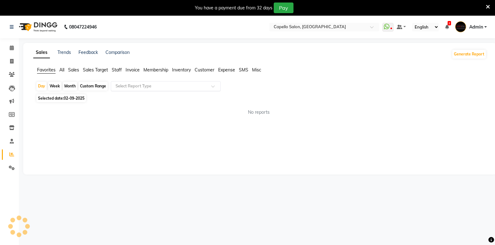
click at [138, 86] on input "text" at bounding box center [159, 86] width 90 height 6
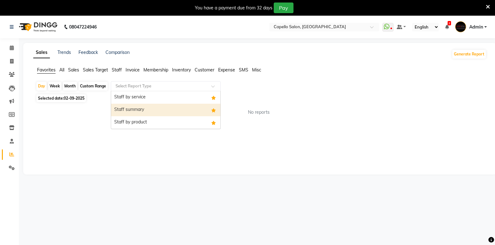
click at [142, 108] on div "Staff summary" at bounding box center [165, 110] width 109 height 13
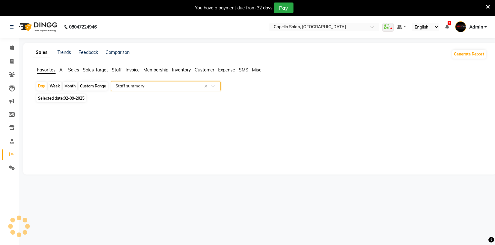
select select "full_report"
select select "csv"
click at [12, 46] on icon at bounding box center [12, 47] width 4 height 5
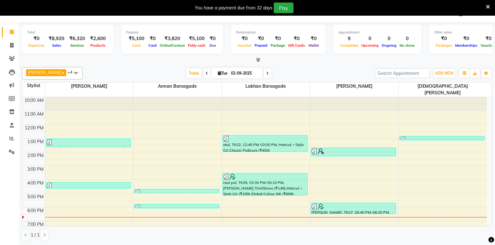
scroll to position [16, 0]
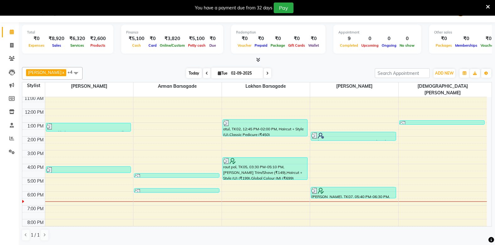
click at [195, 74] on span "Today" at bounding box center [194, 73] width 16 height 10
click at [194, 72] on span "Today" at bounding box center [194, 73] width 16 height 10
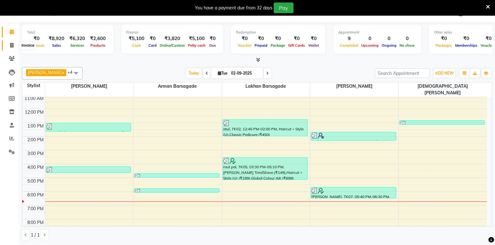
click at [13, 47] on icon at bounding box center [11, 45] width 3 height 5
select select "service"
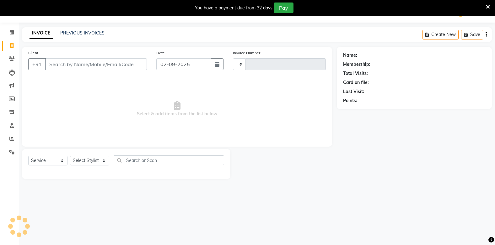
scroll to position [16, 0]
type input "1829"
select select "810"
click at [8, 69] on span at bounding box center [11, 72] width 11 height 7
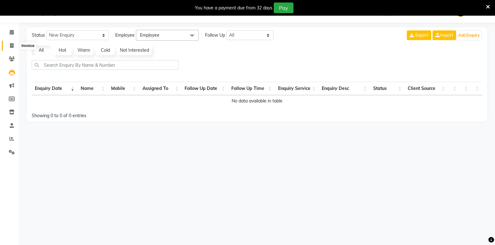
click at [10, 46] on icon at bounding box center [11, 45] width 3 height 5
select select "service"
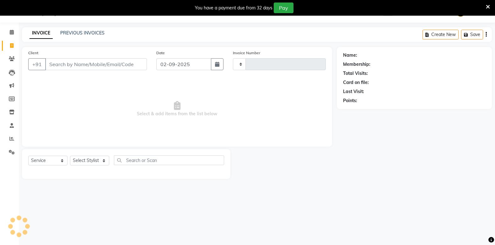
type input "1829"
select select "810"
click at [11, 34] on icon at bounding box center [12, 32] width 4 height 5
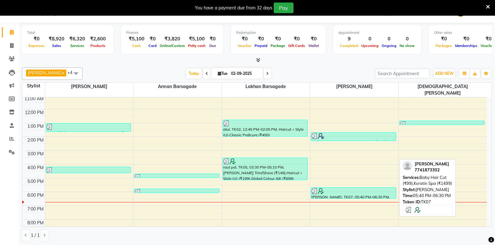
scroll to position [16, 0]
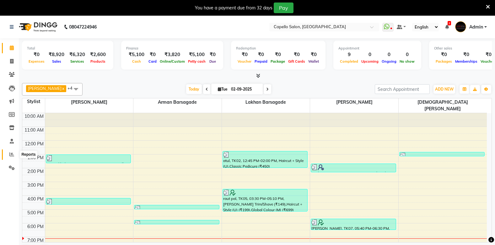
click at [11, 154] on icon at bounding box center [11, 154] width 5 height 5
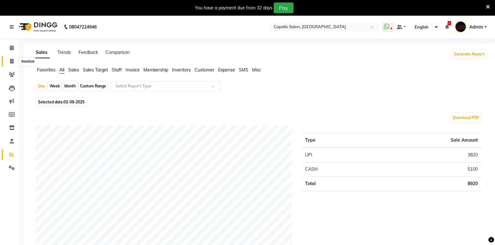
click at [14, 61] on span at bounding box center [11, 61] width 11 height 7
select select "service"
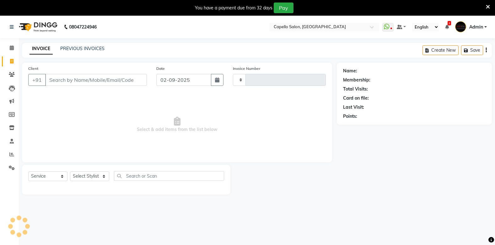
scroll to position [16, 0]
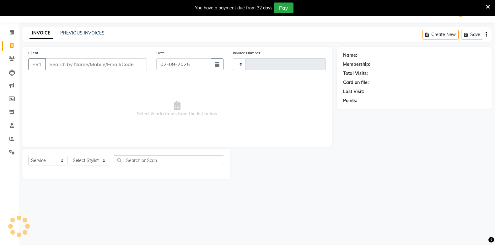
type input "1829"
select select "810"
click at [90, 31] on link "PREVIOUS INVOICES" at bounding box center [82, 33] width 44 height 6
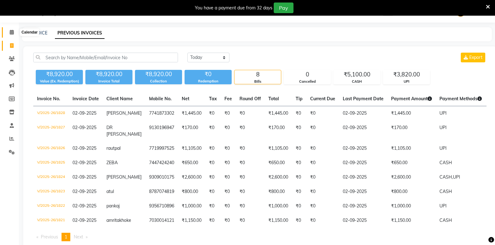
click at [10, 31] on icon at bounding box center [12, 32] width 4 height 5
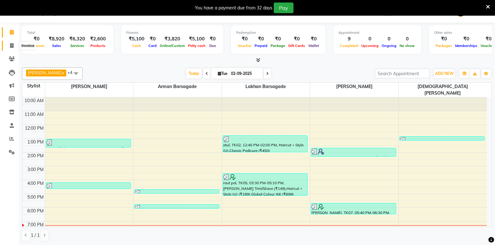
click at [9, 46] on span at bounding box center [11, 45] width 11 height 7
select select "service"
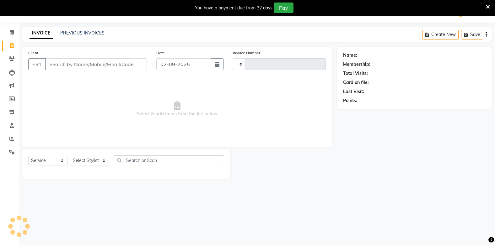
type input "1829"
select select "810"
click at [61, 64] on input "Client" at bounding box center [96, 64] width 102 height 12
click at [491, 139] on div "Name: Membership: Total Visits: Card on file: Last Visit: Points:" at bounding box center [417, 113] width 160 height 132
click at [83, 62] on input "Client" at bounding box center [96, 64] width 102 height 12
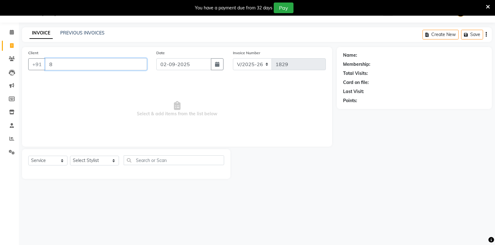
type input "8"
click at [189, 65] on input "02-09-2025" at bounding box center [183, 64] width 55 height 12
type input "7"
select select "9"
select select "2025"
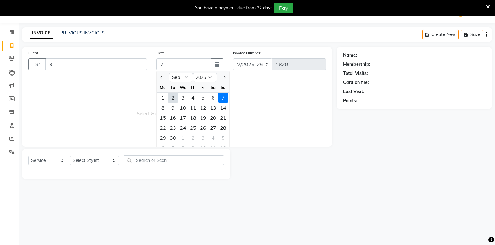
type input "[DATE]"
click at [69, 65] on input "8" at bounding box center [96, 64] width 102 height 12
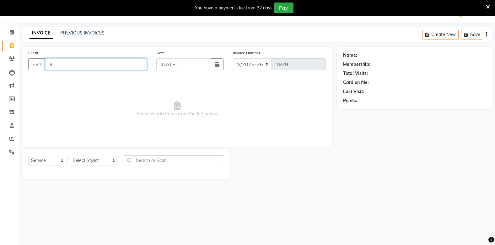
click at [59, 66] on input "8" at bounding box center [96, 64] width 102 height 12
type input "8788339215"
click at [130, 63] on span "Add Client" at bounding box center [130, 64] width 25 height 6
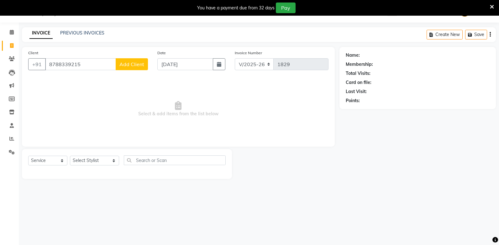
select select "22"
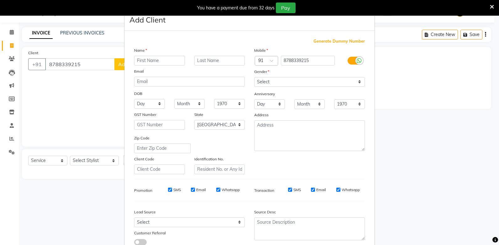
click at [78, 92] on ngb-modal-window "Add Client Generate Dummy Number Name Email DOB Day 01 02 03 04 05 06 07 08 09 …" at bounding box center [249, 122] width 499 height 245
click at [83, 61] on ngb-modal-window "Add Client Generate Dummy Number Name Email DOB Day 01 02 03 04 05 06 07 08 09 …" at bounding box center [249, 122] width 499 height 245
click at [150, 59] on input "text" at bounding box center [159, 61] width 51 height 10
click at [93, 61] on ngb-modal-window "Add Client Generate Dummy Number Name Email DOB Day 01 02 03 04 05 06 07 08 09 …" at bounding box center [249, 122] width 499 height 245
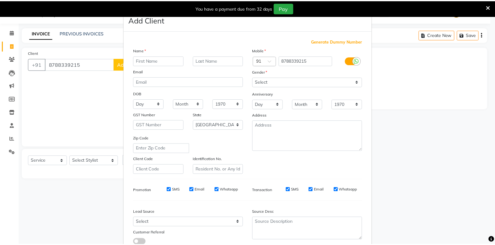
scroll to position [44, 0]
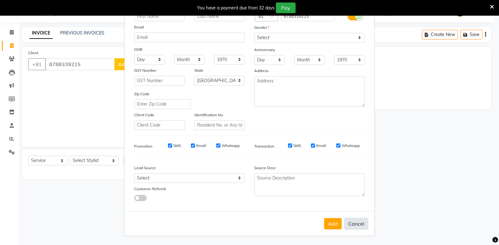
click at [354, 221] on button "Cancel" at bounding box center [356, 224] width 24 height 12
select select
select select "null"
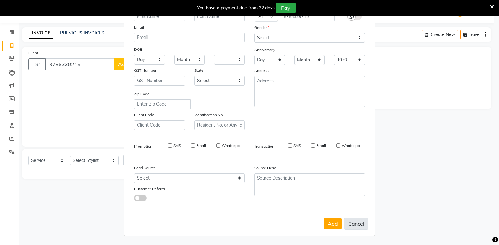
select select
checkbox input "false"
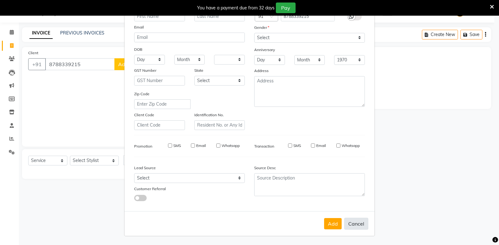
checkbox input "false"
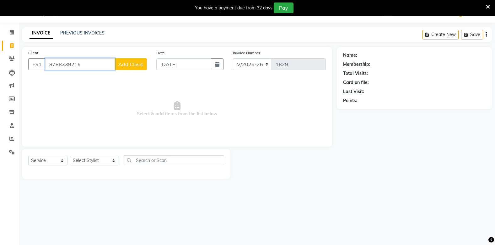
drag, startPoint x: 87, startPoint y: 60, endPoint x: 84, endPoint y: 71, distance: 11.6
click at [86, 61] on input "8788339215" at bounding box center [80, 64] width 70 height 12
type input "8"
type input "8459665472"
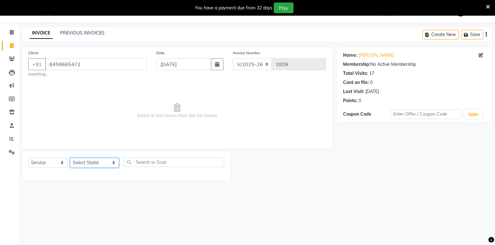
click at [92, 164] on select "Select Stylist Admin Arman Barsagade BHARTI SAHARE Capello Gadhchiroli Lakhan b…" at bounding box center [94, 163] width 49 height 10
click at [70, 158] on select "Select Stylist Admin Arman Barsagade BHARTI SAHARE Capello Gadhchiroli Lakhan b…" at bounding box center [94, 163] width 49 height 10
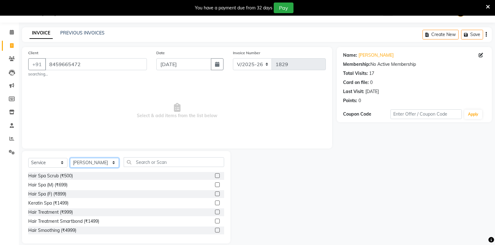
click at [92, 163] on select "Select Stylist Admin Arman Barsagade BHARTI SAHARE Capello Gadhchiroli Lakhan b…" at bounding box center [94, 163] width 49 height 10
select select "40719"
click at [70, 158] on select "Select Stylist Admin Arman Barsagade BHARTI SAHARE Capello Gadhchiroli Lakhan b…" at bounding box center [94, 163] width 49 height 10
click at [147, 165] on input "text" at bounding box center [174, 162] width 100 height 10
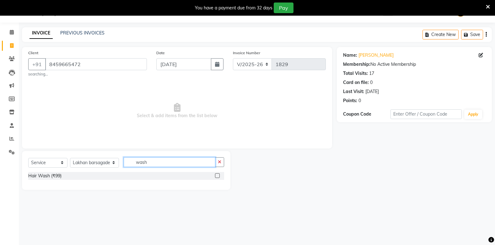
type input "wash"
click at [219, 174] on label at bounding box center [217, 175] width 5 height 5
click at [219, 174] on input "checkbox" at bounding box center [217, 176] width 4 height 4
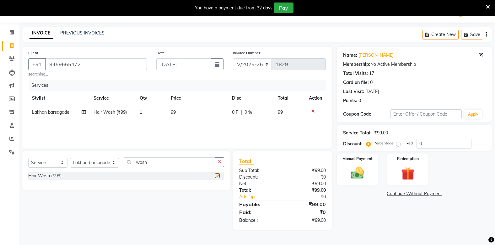
checkbox input "false"
click at [178, 110] on td "99" at bounding box center [197, 112] width 61 height 14
select select "40719"
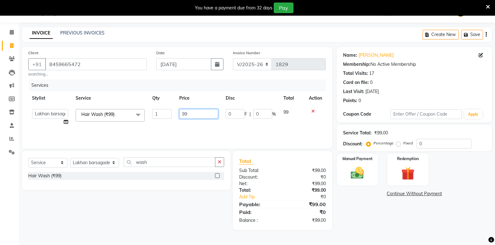
drag, startPoint x: 190, startPoint y: 113, endPoint x: 189, endPoint y: 103, distance: 10.1
click at [190, 113] on input "99" at bounding box center [198, 114] width 39 height 10
type input "9"
type input "200"
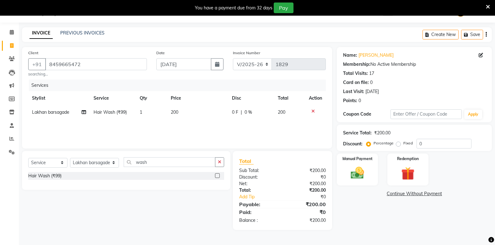
click at [172, 123] on div "Services Stylist Service Qty Price Disc Total Action Lakhan barsagade Hair Wash…" at bounding box center [176, 111] width 297 height 63
click at [353, 175] on img at bounding box center [357, 173] width 22 height 16
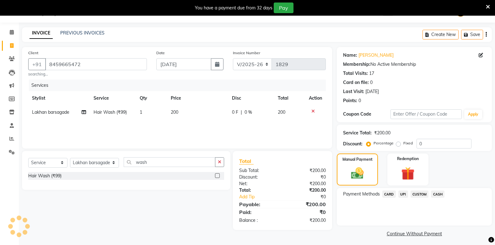
click at [403, 191] on span "UPI" at bounding box center [403, 194] width 10 height 7
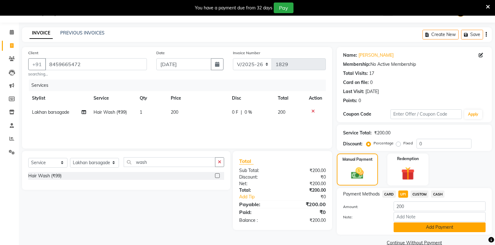
click at [411, 228] on button "Add Payment" at bounding box center [439, 228] width 92 height 10
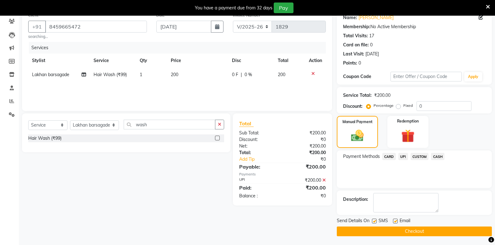
scroll to position [54, 0]
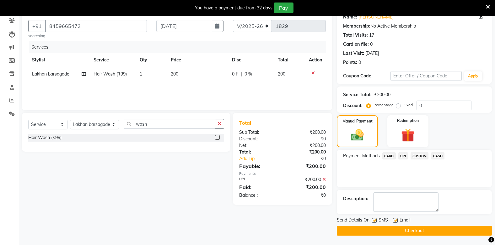
click at [407, 231] on button "Checkout" at bounding box center [414, 231] width 155 height 10
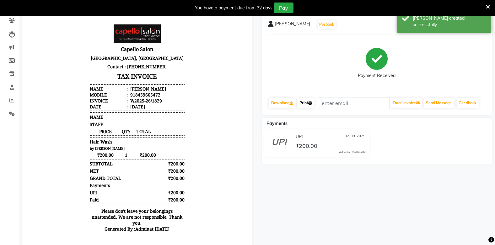
click at [306, 101] on link "Print" at bounding box center [306, 103] width 18 height 11
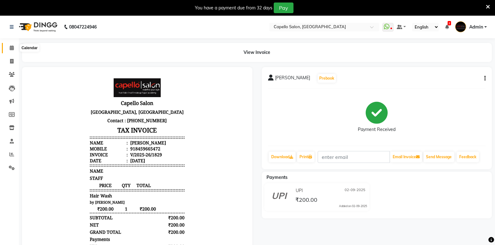
click at [10, 46] on icon at bounding box center [12, 47] width 4 height 5
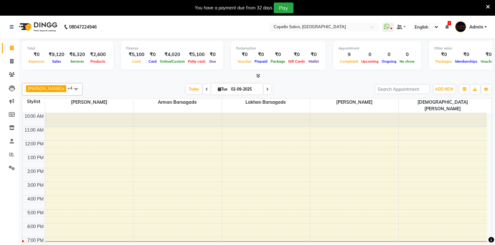
select select "en"
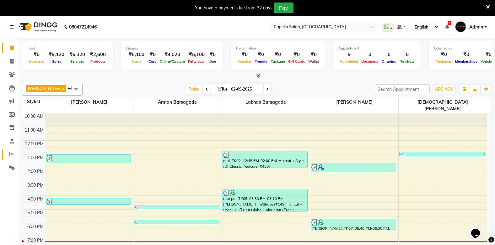
click at [12, 151] on link "Reports" at bounding box center [9, 155] width 15 height 10
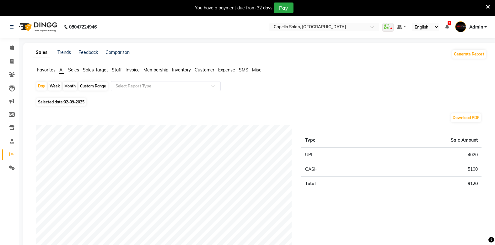
click at [53, 70] on span "Favorites" at bounding box center [46, 70] width 19 height 6
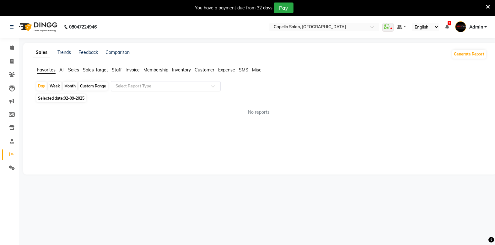
click at [161, 89] on input "text" at bounding box center [159, 86] width 90 height 6
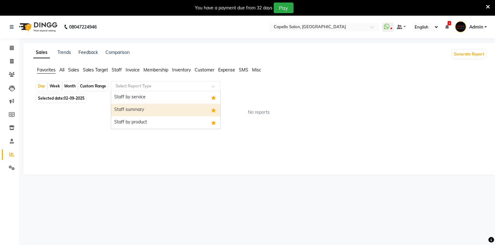
click at [164, 113] on div "Staff summary" at bounding box center [165, 110] width 109 height 13
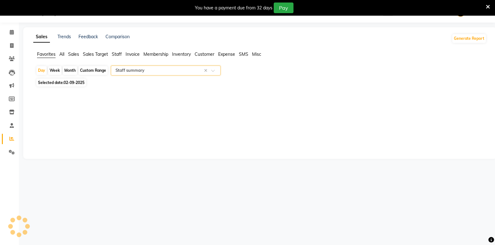
select select "full_report"
select select "csv"
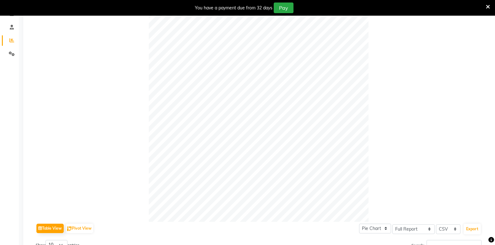
scroll to position [111, 0]
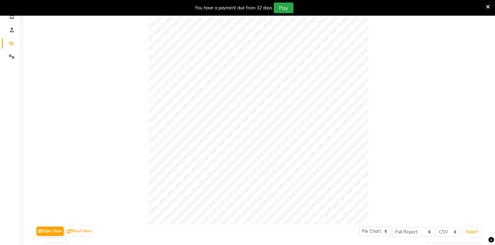
type input "c"
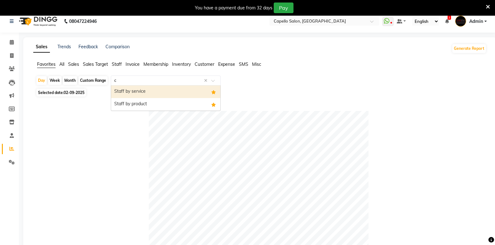
scroll to position [0, 0]
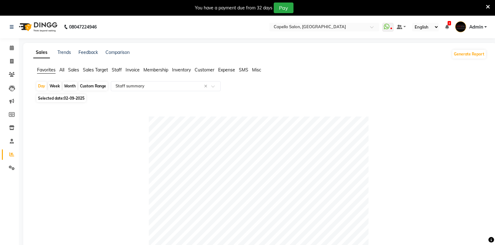
click at [73, 87] on div "Month" at bounding box center [70, 86] width 14 height 9
select select "9"
select select "2025"
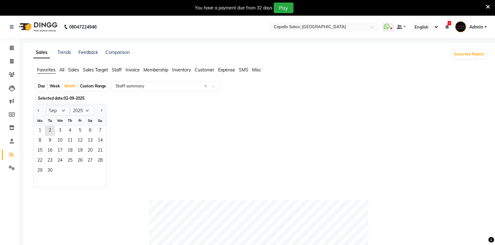
click at [67, 116] on div "Th" at bounding box center [70, 121] width 10 height 10
click at [69, 136] on span "4" at bounding box center [70, 131] width 10 height 10
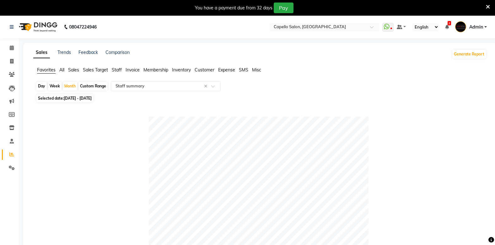
click at [225, 72] on span "Expense" at bounding box center [226, 70] width 17 height 6
click at [188, 85] on div "Select Report Type" at bounding box center [166, 86] width 110 height 10
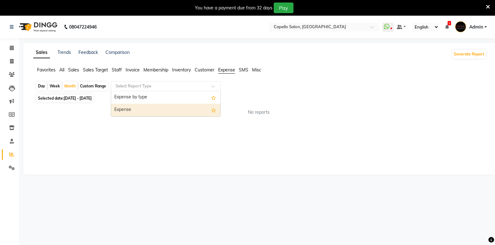
click at [189, 108] on div "Expense" at bounding box center [165, 110] width 109 height 13
select select "full_report"
select select "csv"
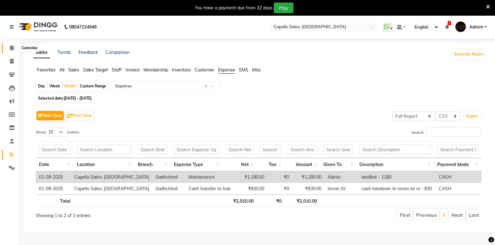
click at [13, 46] on icon at bounding box center [12, 47] width 4 height 5
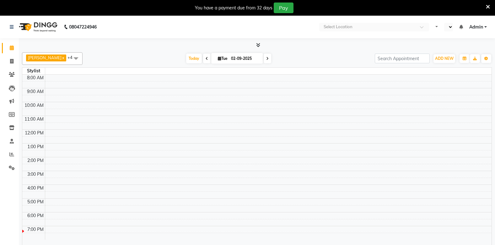
select select "en"
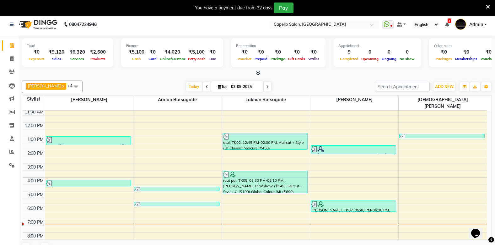
scroll to position [16, 0]
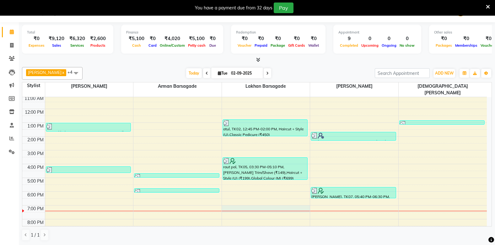
click at [249, 205] on div "10:00 AM 11:00 AM 12:00 PM 1:00 PM 2:00 PM 3:00 PM 4:00 PM 5:00 PM 6:00 PM 7:00…" at bounding box center [254, 158] width 464 height 152
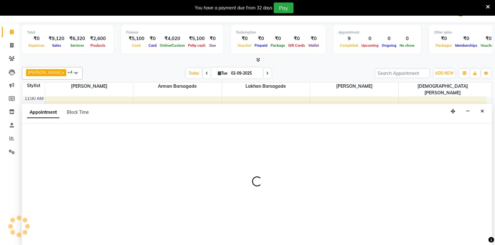
select select "40719"
select select "1140"
select select "tentative"
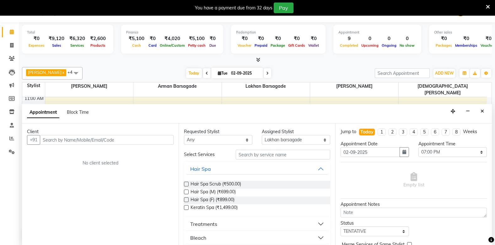
click at [63, 138] on input "text" at bounding box center [107, 140] width 134 height 10
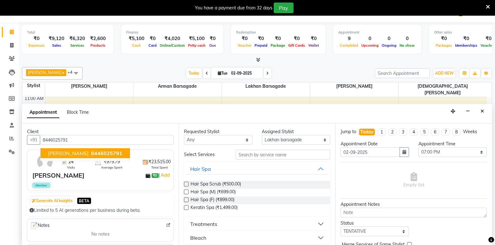
type input "8446025791"
click at [245, 154] on input "text" at bounding box center [283, 155] width 94 height 10
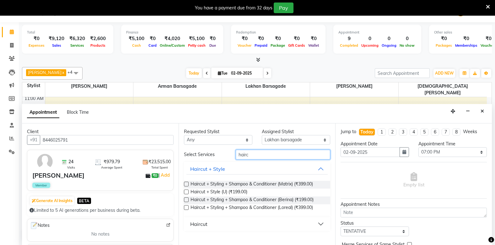
type input "hairc"
click at [185, 193] on label at bounding box center [186, 192] width 5 height 5
click at [185, 193] on input "checkbox" at bounding box center [186, 193] width 4 height 4
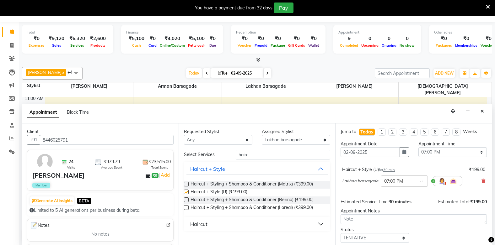
checkbox input "false"
click at [392, 181] on input "text" at bounding box center [398, 181] width 28 height 7
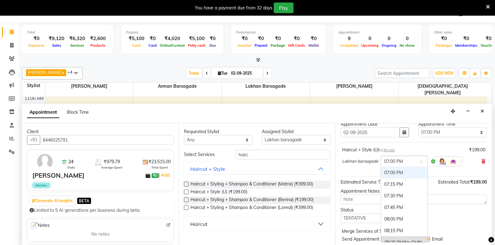
scroll to position [37, 0]
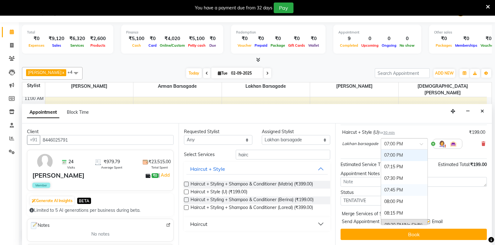
click at [392, 191] on div "07:45 PM" at bounding box center [404, 190] width 46 height 12
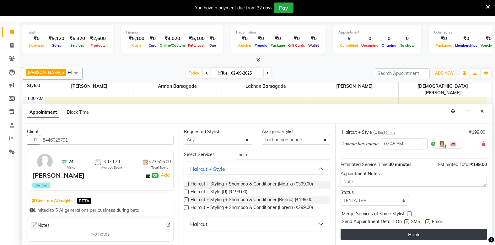
click at [401, 231] on button "Book" at bounding box center [413, 234] width 146 height 11
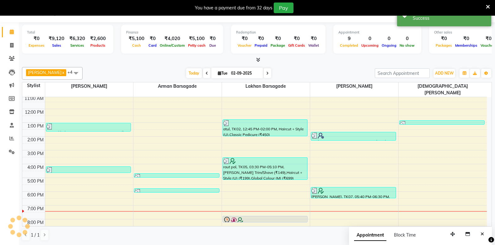
scroll to position [0, 0]
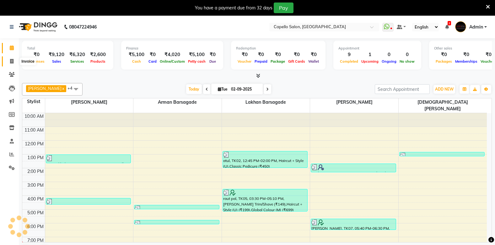
click at [13, 61] on icon at bounding box center [11, 61] width 3 height 5
select select "service"
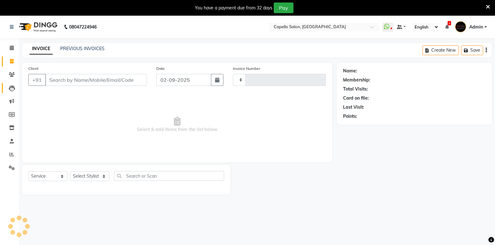
type input "1830"
select select "810"
click at [86, 78] on input "Client" at bounding box center [96, 80] width 102 height 12
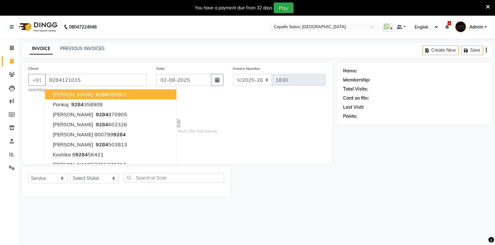
type input "9284121015"
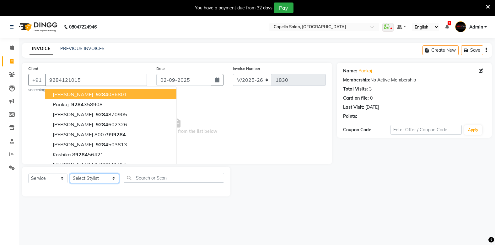
click at [84, 176] on select "Select Stylist Admin [PERSON_NAME] BHARTI [PERSON_NAME] [PERSON_NAME] Gadhchiro…" at bounding box center [94, 179] width 49 height 10
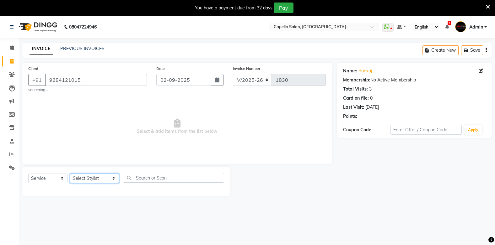
select select "87815"
click at [70, 174] on select "Select Stylist Admin [PERSON_NAME] BHARTI [PERSON_NAME] [PERSON_NAME] Gadhchiro…" at bounding box center [94, 179] width 49 height 10
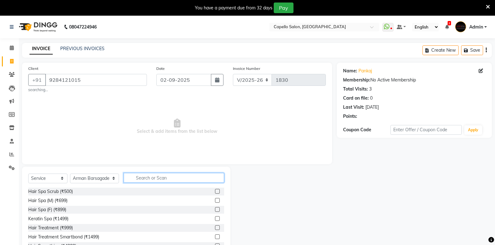
click at [134, 176] on input "text" at bounding box center [174, 178] width 100 height 10
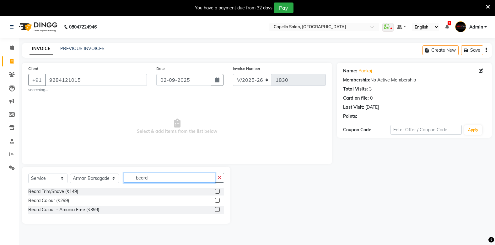
type input "beard"
click at [216, 189] on label at bounding box center [217, 191] width 5 height 5
click at [216, 190] on input "checkbox" at bounding box center [217, 192] width 4 height 4
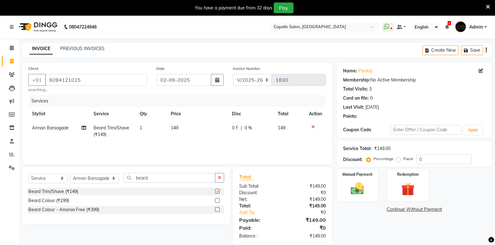
checkbox input "false"
drag, startPoint x: 166, startPoint y: 178, endPoint x: 161, endPoint y: 177, distance: 5.2
click at [164, 177] on input "beard" at bounding box center [169, 178] width 91 height 10
type input "b"
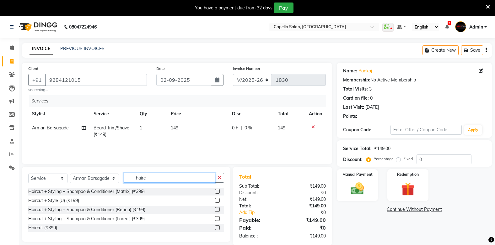
type input "hairc"
click at [217, 200] on label at bounding box center [217, 200] width 5 height 5
click at [217, 200] on input "checkbox" at bounding box center [217, 201] width 4 height 4
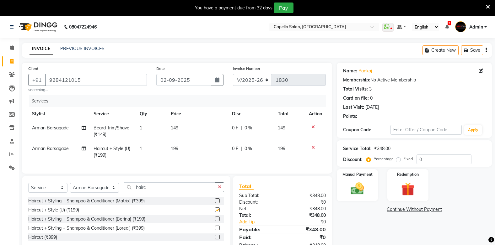
checkbox input "false"
drag, startPoint x: 169, startPoint y: 124, endPoint x: 172, endPoint y: 123, distance: 3.3
click at [169, 124] on td "149" at bounding box center [197, 131] width 61 height 21
select select "87815"
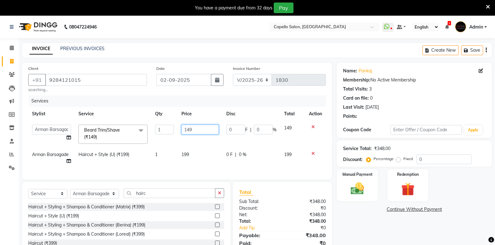
drag, startPoint x: 200, startPoint y: 132, endPoint x: 200, endPoint y: 128, distance: 4.1
click at [200, 131] on input "149" at bounding box center [199, 130] width 37 height 10
type input "1"
type input "200"
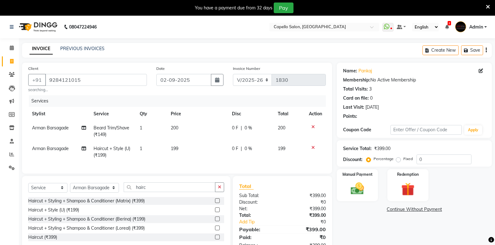
drag, startPoint x: 186, startPoint y: 146, endPoint x: 195, endPoint y: 159, distance: 15.5
click at [187, 147] on tbody "Arman Barsagade Beard Trim/Shave (₹149) 1 200 0 F | 0 % 200 Arman Barsagade Hai…" at bounding box center [176, 141] width 297 height 41
click at [180, 151] on td "199" at bounding box center [197, 152] width 61 height 21
select select "87815"
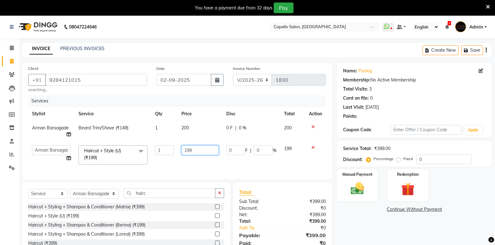
click at [192, 148] on input "199" at bounding box center [199, 151] width 37 height 10
type input "1"
type input "200"
click at [201, 161] on td "200" at bounding box center [200, 155] width 45 height 27
select select "87815"
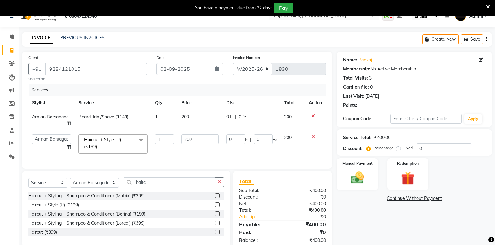
scroll to position [30, 0]
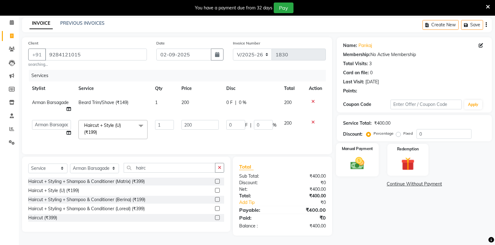
click at [358, 161] on img at bounding box center [357, 164] width 22 height 16
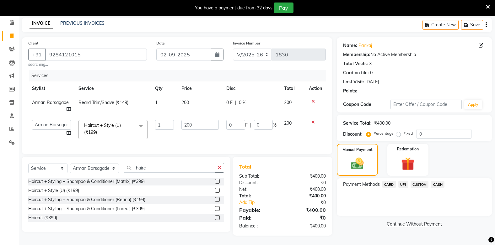
click at [403, 181] on span "UPI" at bounding box center [403, 184] width 10 height 7
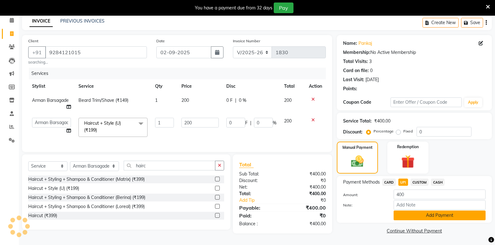
click at [428, 213] on button "Add Payment" at bounding box center [439, 216] width 92 height 10
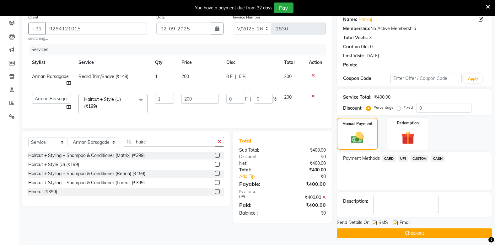
scroll to position [54, 0]
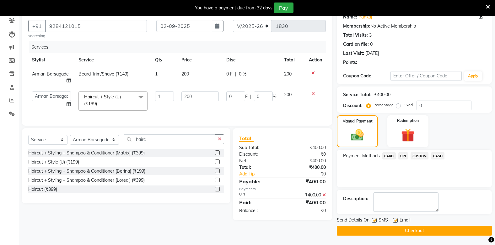
drag, startPoint x: 413, startPoint y: 233, endPoint x: 412, endPoint y: 230, distance: 3.2
click at [412, 230] on button "Checkout" at bounding box center [414, 231] width 155 height 10
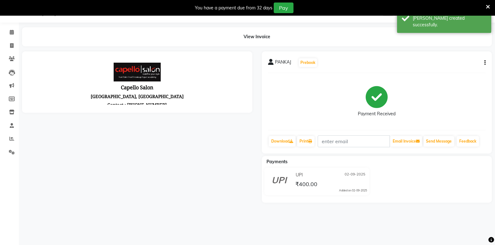
scroll to position [54, 0]
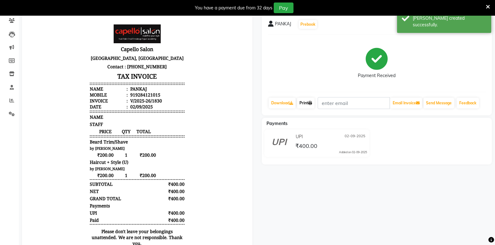
click at [310, 103] on link "Print" at bounding box center [306, 103] width 18 height 11
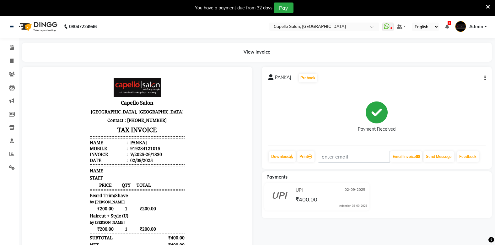
scroll to position [0, 0]
click at [11, 48] on icon at bounding box center [12, 47] width 4 height 5
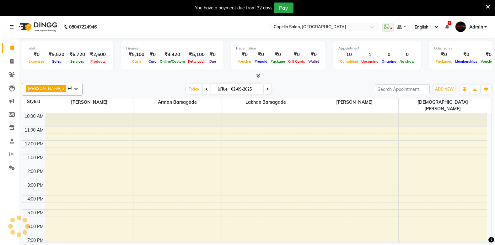
select select "en"
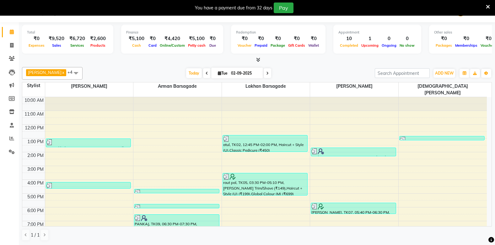
scroll to position [16, 0]
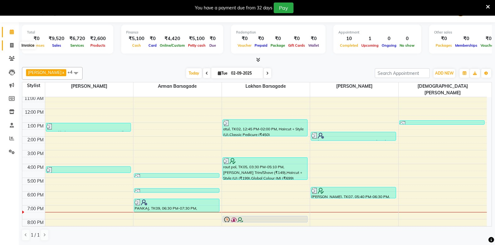
click at [10, 44] on icon at bounding box center [11, 45] width 3 height 5
select select "service"
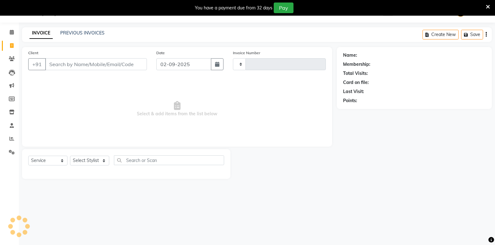
scroll to position [16, 0]
select select "810"
type input "1831"
click at [65, 64] on input "Client" at bounding box center [96, 64] width 102 height 12
type input "9405985304"
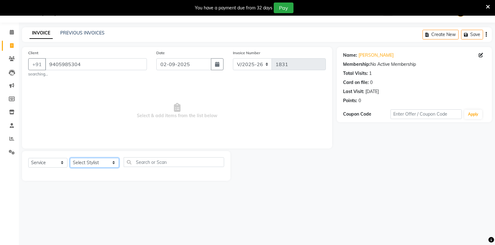
click at [75, 161] on select "Select Stylist Admin [PERSON_NAME] BHARTI [PERSON_NAME] [PERSON_NAME] Gadhchiro…" at bounding box center [94, 163] width 49 height 10
select select "40719"
click at [70, 158] on select "Select Stylist Admin [PERSON_NAME] BHARTI [PERSON_NAME] [PERSON_NAME] Gadhchiro…" at bounding box center [94, 163] width 49 height 10
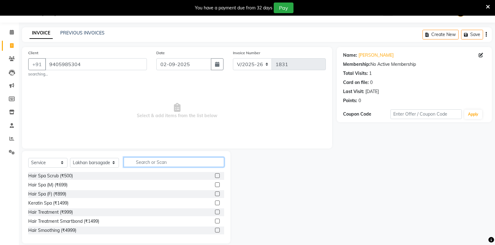
click at [132, 163] on input "text" at bounding box center [174, 162] width 100 height 10
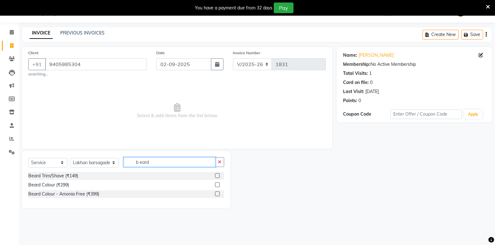
type input "b eard"
click at [217, 175] on label at bounding box center [217, 175] width 5 height 5
click at [217, 175] on input "checkbox" at bounding box center [217, 176] width 4 height 4
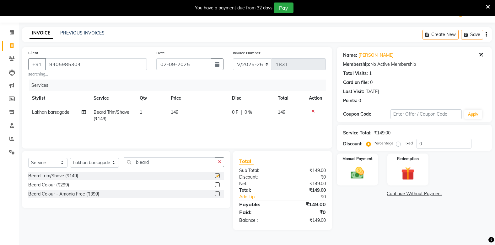
checkbox input "false"
click at [175, 116] on td "149" at bounding box center [197, 115] width 61 height 21
select select "40719"
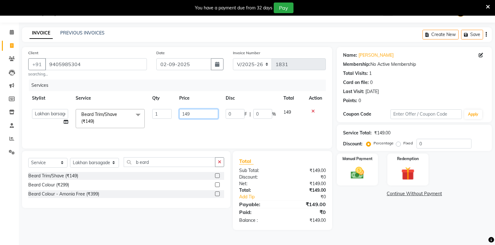
click at [202, 114] on input "149" at bounding box center [198, 114] width 39 height 10
type input "1"
type input "200"
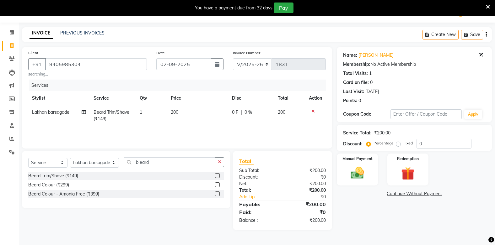
click at [177, 122] on td "200" at bounding box center [197, 115] width 61 height 21
select select "40719"
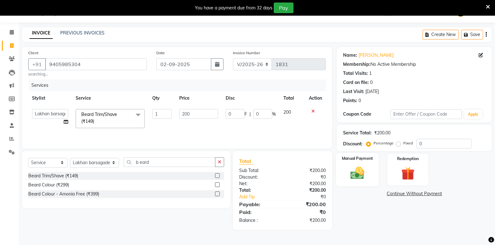
click at [355, 164] on div "Manual Payment" at bounding box center [357, 169] width 43 height 33
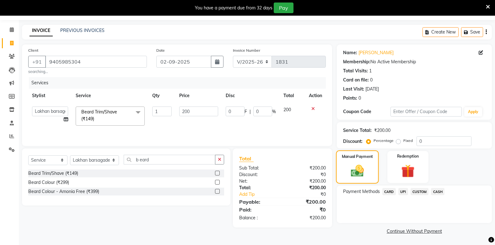
scroll to position [19, 0]
click at [395, 182] on div "Redemption" at bounding box center [407, 166] width 43 height 33
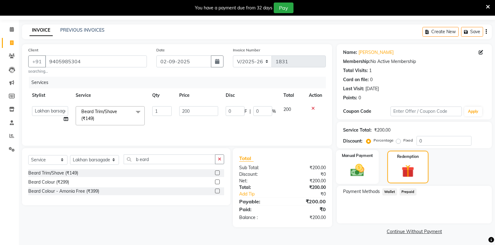
click at [359, 165] on img at bounding box center [357, 171] width 22 height 16
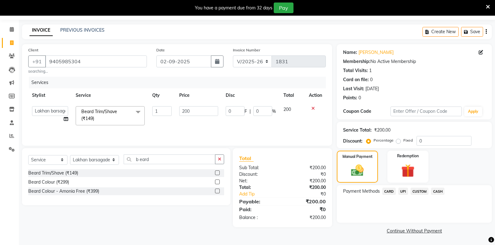
click at [403, 190] on span "UPI" at bounding box center [403, 191] width 10 height 7
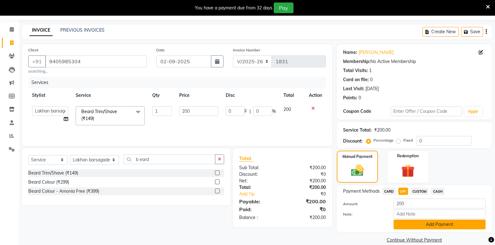
click at [407, 227] on button "Add Payment" at bounding box center [439, 225] width 92 height 10
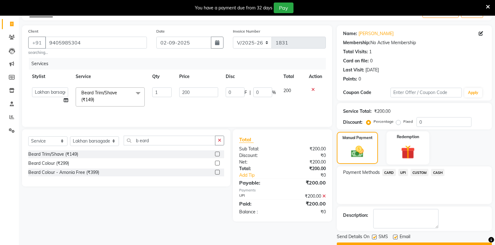
scroll to position [54, 0]
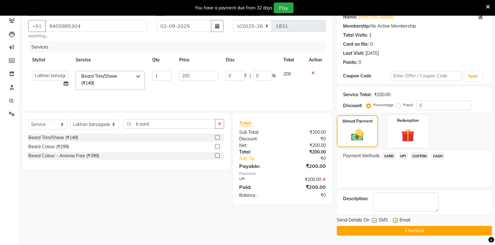
click at [394, 229] on button "Checkout" at bounding box center [414, 231] width 155 height 10
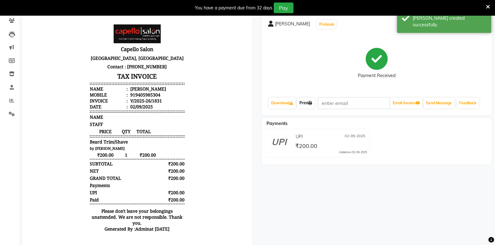
click at [303, 99] on link "Print" at bounding box center [306, 103] width 18 height 11
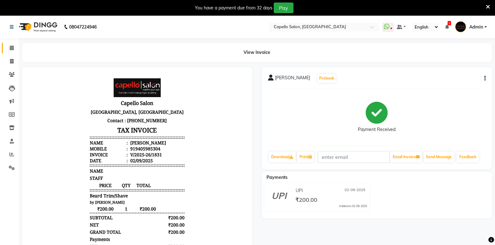
drag, startPoint x: 12, startPoint y: 48, endPoint x: 16, endPoint y: 48, distance: 3.5
click at [12, 48] on icon at bounding box center [12, 47] width 4 height 5
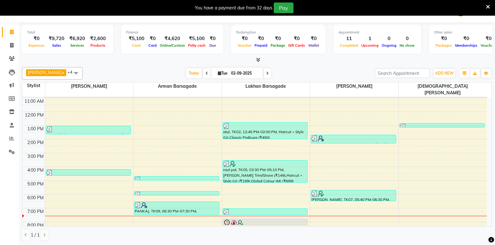
scroll to position [16, 0]
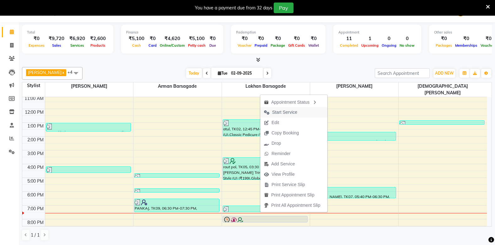
click at [296, 112] on span "Start Service" at bounding box center [284, 112] width 25 height 7
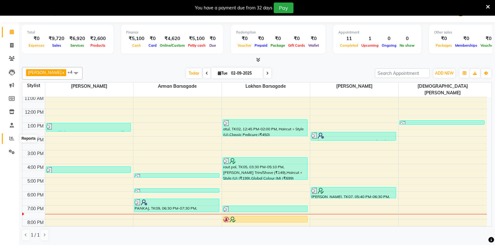
click at [17, 141] on span at bounding box center [11, 138] width 11 height 7
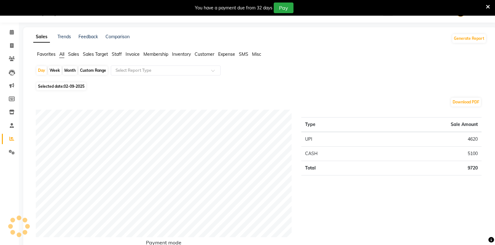
scroll to position [16, 0]
click at [50, 57] on li "Favorites" at bounding box center [46, 54] width 19 height 7
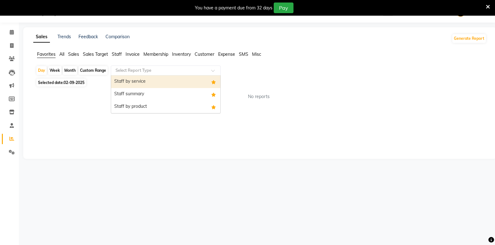
click at [162, 76] on ng-select "Select Report Type Staff by service Staff summary Staff by product" at bounding box center [166, 71] width 110 height 10
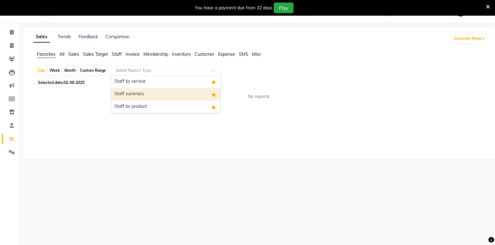
click at [165, 104] on div "Staff by service Staff summary Staff by product" at bounding box center [165, 95] width 109 height 38
click at [162, 95] on div "Staff summary" at bounding box center [165, 94] width 109 height 13
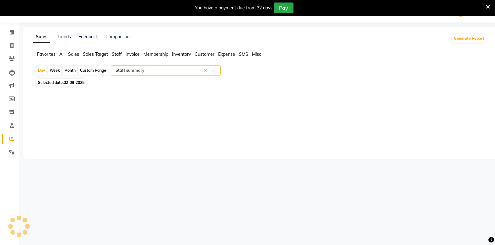
select select "full_report"
select select "csv"
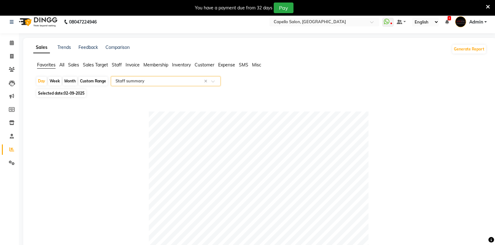
scroll to position [0, 0]
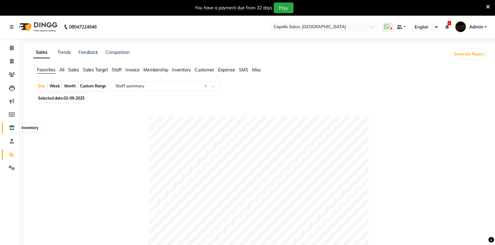
drag, startPoint x: 5, startPoint y: 128, endPoint x: 11, endPoint y: 132, distance: 7.3
click at [11, 132] on ul "Calendar Invoice Clients Leads Marketing Members Inventory Staff Reports Settin…" at bounding box center [9, 109] width 19 height 136
click at [11, 128] on icon at bounding box center [11, 127] width 5 height 5
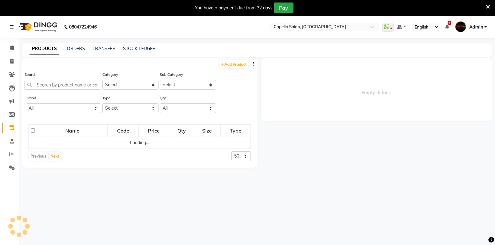
select select
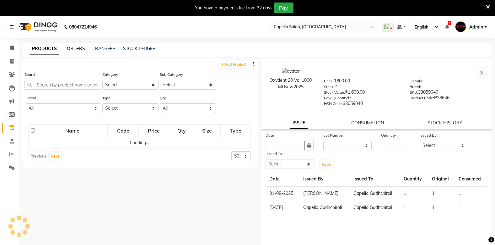
click at [76, 48] on link "ORDERS" at bounding box center [76, 49] width 18 height 6
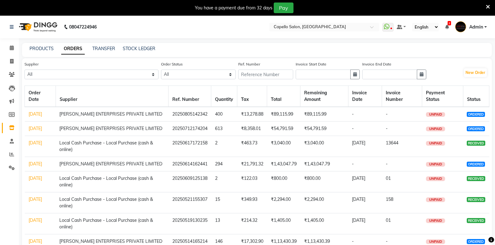
click at [22, 54] on main "PRODUCTS ORDERS TRANSFER STOCK LEDGER Supplier All BEAUTY PLANET Local Cash Pur…" at bounding box center [257, 175] width 476 height 264
click at [8, 48] on span at bounding box center [11, 48] width 11 height 7
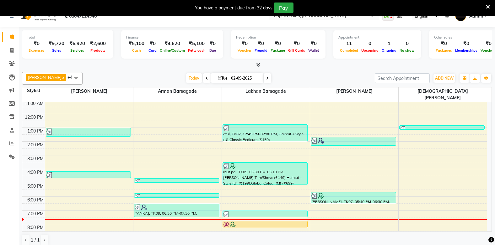
scroll to position [16, 0]
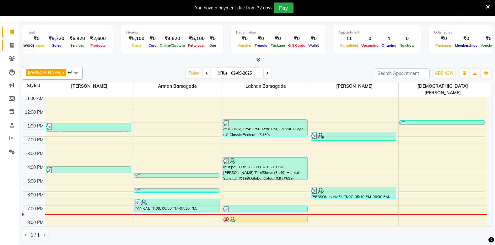
click at [12, 45] on icon at bounding box center [11, 45] width 3 height 5
select select "service"
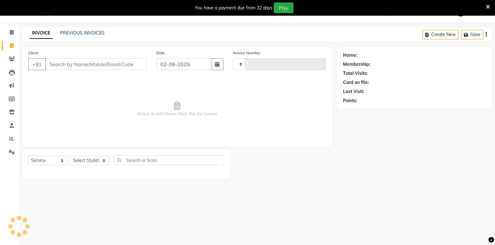
scroll to position [16, 0]
type input "1832"
select select "810"
click at [89, 31] on link "PREVIOUS INVOICES" at bounding box center [82, 33] width 44 height 6
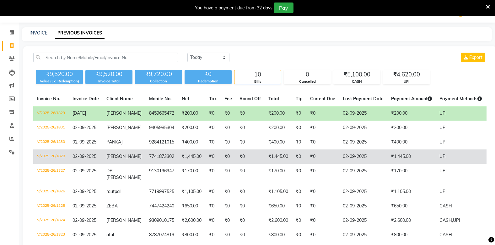
click at [236, 156] on td "₹0" at bounding box center [250, 157] width 29 height 14
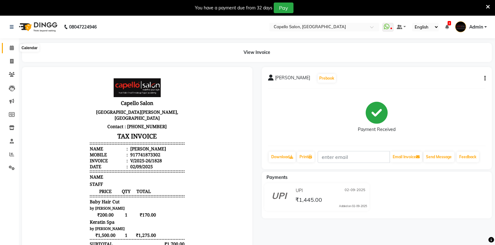
click at [14, 48] on span at bounding box center [11, 48] width 11 height 7
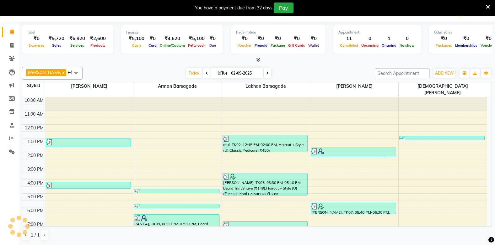
scroll to position [16, 0]
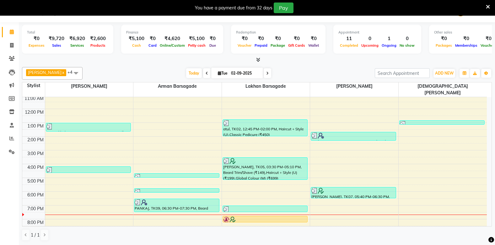
drag, startPoint x: 109, startPoint y: 67, endPoint x: 92, endPoint y: 63, distance: 17.7
click at [93, 65] on div "BHARTI SAHARE x Sahil Mendhulkar x Lakhan barsagade x Arman Barsagade x Vaishna…" at bounding box center [257, 154] width 470 height 179
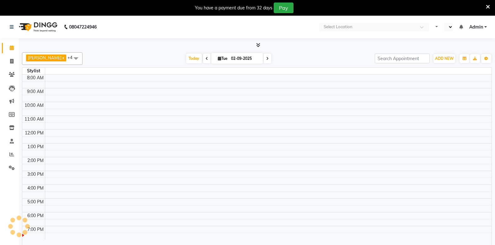
select select "en"
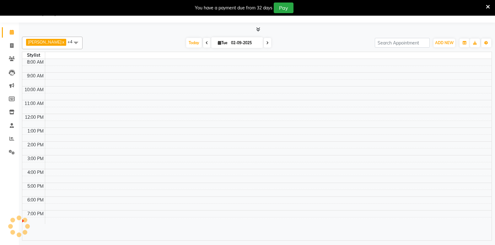
select select "en"
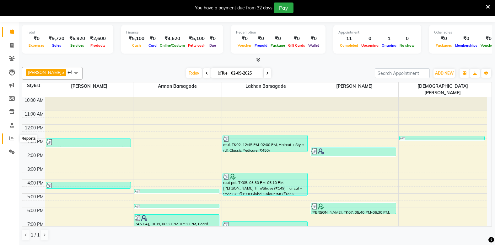
click at [13, 137] on icon at bounding box center [11, 138] width 5 height 5
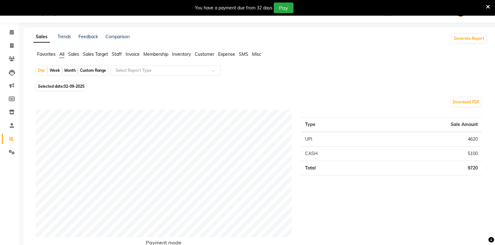
scroll to position [16, 0]
click at [14, 47] on span at bounding box center [11, 45] width 11 height 7
select select "service"
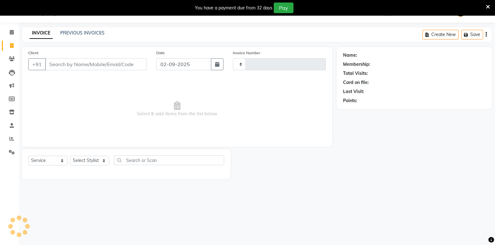
scroll to position [16, 0]
select select "810"
type input "1832"
click at [79, 41] on div "INVOICE PREVIOUS INVOICES Create New Save" at bounding box center [257, 34] width 470 height 15
click at [100, 31] on div "INVOICE PREVIOUS INVOICES Create New Save" at bounding box center [257, 34] width 470 height 15
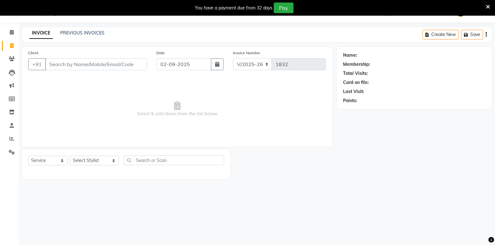
drag, startPoint x: 114, startPoint y: 28, endPoint x: 111, endPoint y: 26, distance: 3.7
click at [111, 26] on div "08047224946 Select Location × [GEOGRAPHIC_DATA], Gadhchiroli WhatsApp Status ✕ …" at bounding box center [247, 122] width 495 height 245
click at [74, 32] on link "PREVIOUS INVOICES" at bounding box center [82, 33] width 44 height 6
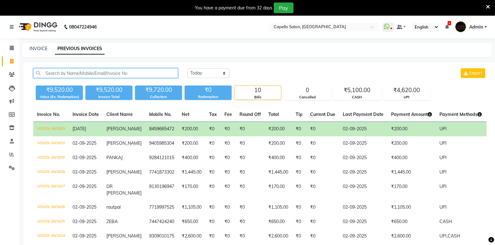
click at [81, 72] on input "text" at bounding box center [105, 73] width 145 height 10
type input "5"
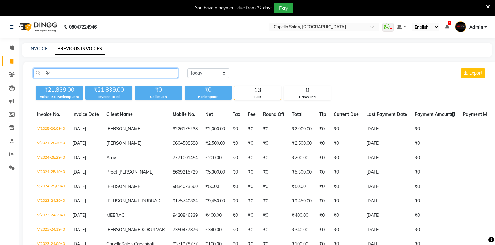
type input "9"
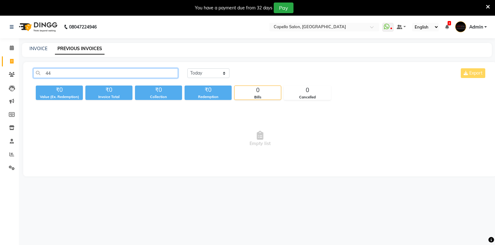
type input "4"
click at [85, 73] on input "58465" at bounding box center [105, 73] width 145 height 10
type input "5"
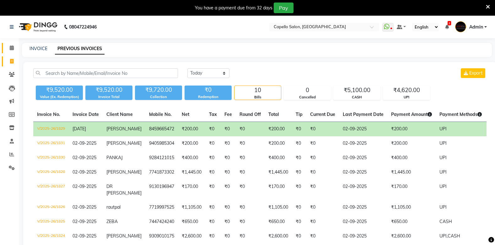
click at [11, 48] on icon at bounding box center [12, 47] width 4 height 5
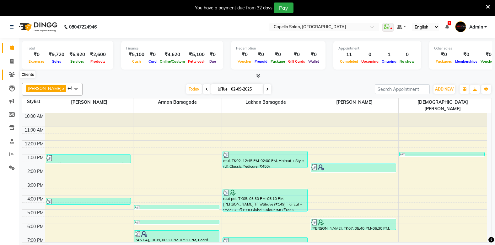
click at [12, 76] on icon at bounding box center [12, 74] width 6 height 5
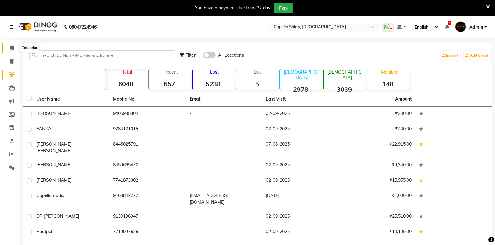
click at [10, 47] on icon at bounding box center [12, 47] width 4 height 5
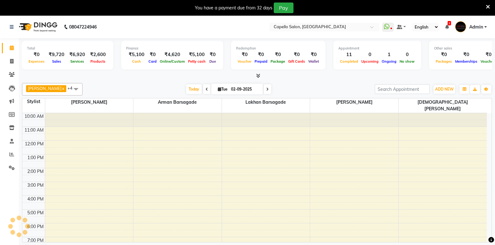
scroll to position [4, 0]
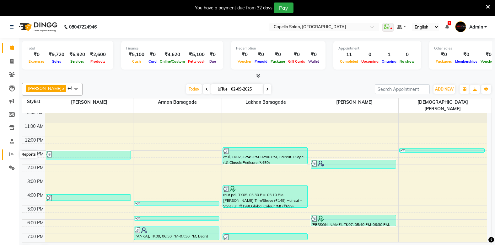
click at [11, 156] on icon at bounding box center [11, 154] width 5 height 5
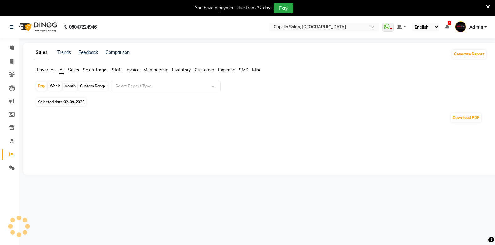
click at [130, 85] on input "text" at bounding box center [159, 86] width 90 height 6
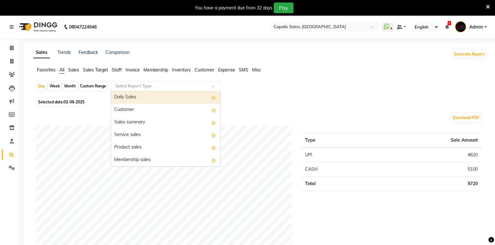
click at [37, 68] on span "Favorites" at bounding box center [46, 70] width 19 height 6
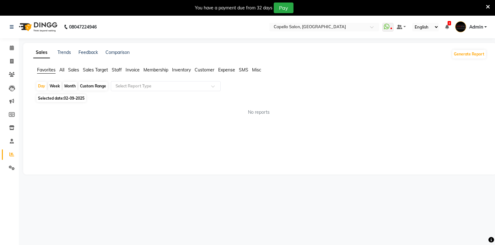
click at [59, 70] on ul "Favorites All Sales Sales Target Staff Invoice Membership Inventory Customer Ex…" at bounding box center [259, 70] width 453 height 7
click at [67, 71] on ul "Favorites All Sales Sales Target Staff Invoice Membership Inventory Customer Ex…" at bounding box center [259, 70] width 453 height 7
click at [76, 68] on span "Sales" at bounding box center [73, 70] width 11 height 6
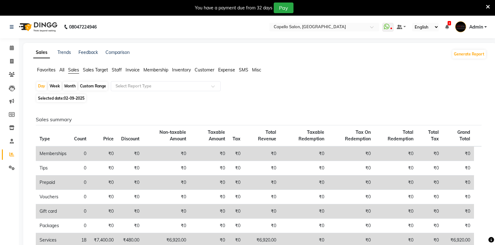
click at [89, 69] on span "Sales Target" at bounding box center [95, 70] width 25 height 6
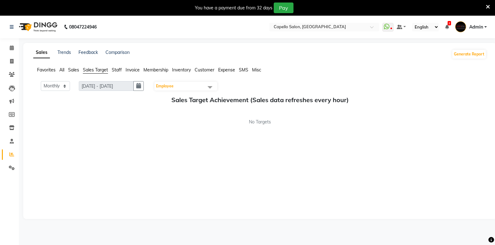
click at [115, 67] on span "Staff" at bounding box center [117, 70] width 10 height 6
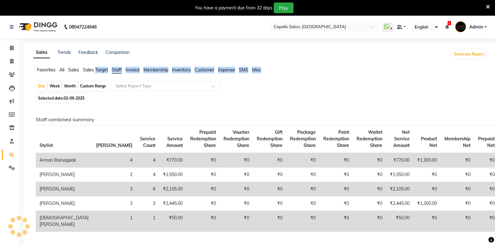
click at [116, 67] on span "Staff" at bounding box center [117, 70] width 10 height 6
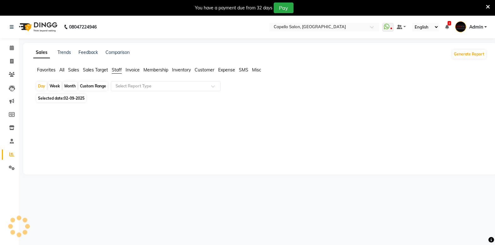
click at [203, 106] on div at bounding box center [259, 124] width 456 height 40
click at [132, 69] on span "Invoice" at bounding box center [132, 70] width 14 height 6
click at [158, 70] on span "Membership" at bounding box center [155, 70] width 25 height 6
click at [184, 72] on span "Inventory" at bounding box center [181, 70] width 19 height 6
drag, startPoint x: 183, startPoint y: 69, endPoint x: 173, endPoint y: 67, distance: 9.9
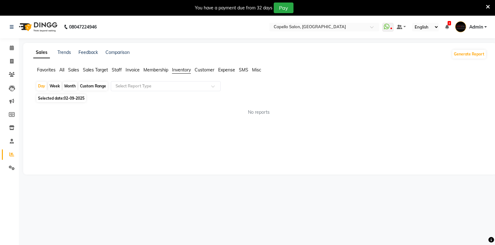
click at [182, 69] on span "Inventory" at bounding box center [181, 70] width 19 height 6
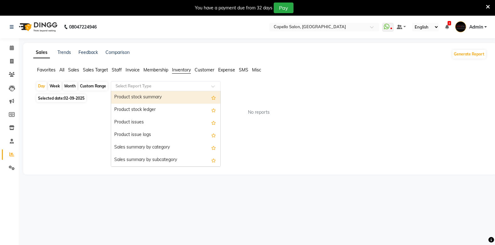
click at [165, 86] on input "text" at bounding box center [159, 86] width 90 height 6
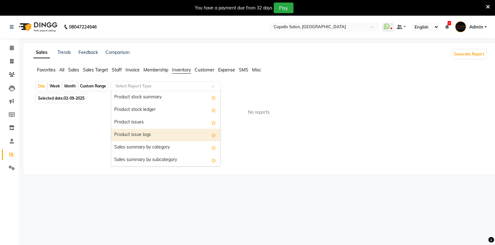
drag, startPoint x: 150, startPoint y: 133, endPoint x: 145, endPoint y: 123, distance: 11.1
click at [149, 130] on div "Product issue logs" at bounding box center [165, 135] width 109 height 13
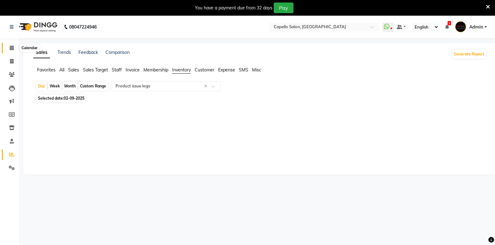
click at [11, 46] on icon at bounding box center [12, 47] width 4 height 5
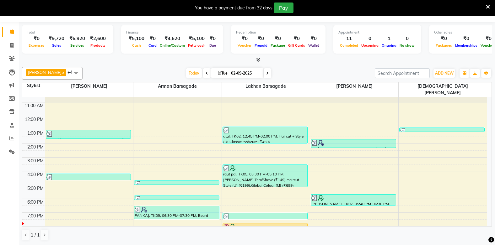
scroll to position [16, 0]
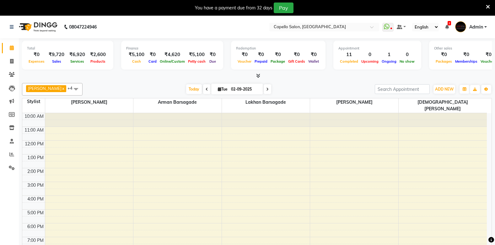
select select "en"
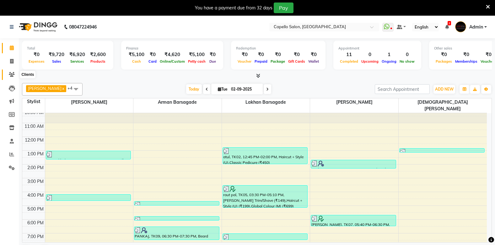
click at [12, 73] on icon at bounding box center [12, 74] width 6 height 5
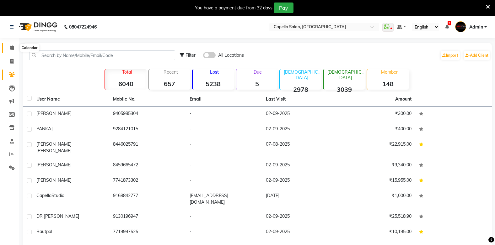
drag, startPoint x: 13, startPoint y: 46, endPoint x: 10, endPoint y: 41, distance: 5.8
click at [13, 45] on icon at bounding box center [12, 47] width 4 height 5
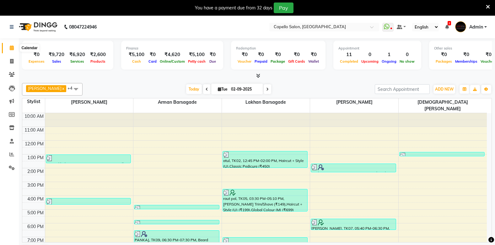
click at [11, 48] on icon at bounding box center [12, 47] width 4 height 5
click at [9, 50] on span at bounding box center [11, 48] width 11 height 7
click at [11, 61] on icon at bounding box center [11, 61] width 3 height 5
select select "service"
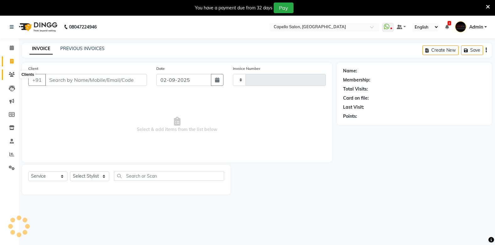
click at [13, 74] on icon at bounding box center [12, 74] width 6 height 5
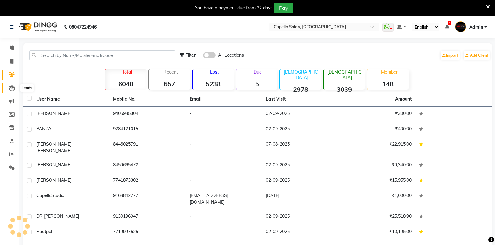
click at [12, 88] on icon at bounding box center [12, 88] width 6 height 6
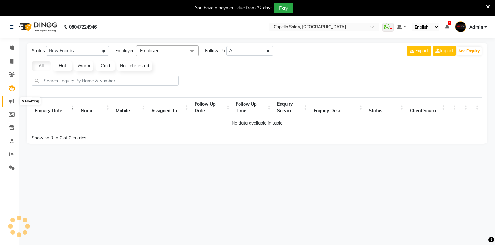
click at [13, 101] on icon at bounding box center [11, 101] width 5 height 5
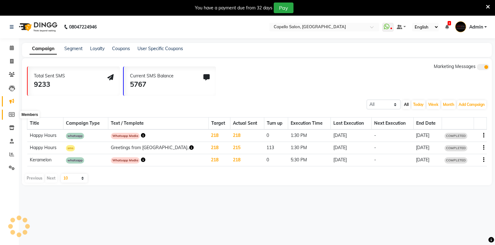
click at [11, 115] on icon at bounding box center [12, 114] width 6 height 5
select select
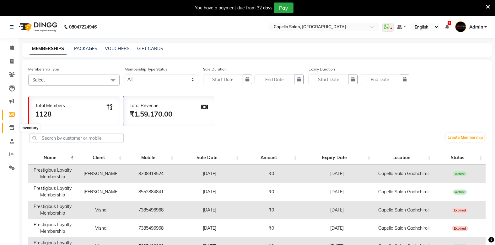
click at [12, 125] on icon at bounding box center [11, 127] width 5 height 5
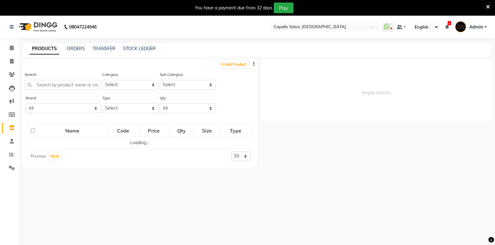
select select
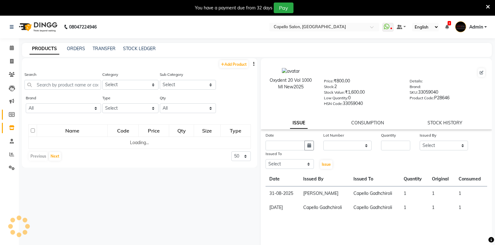
click at [14, 113] on icon at bounding box center [12, 114] width 6 height 5
select select
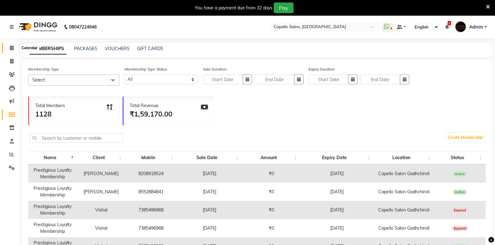
click at [11, 47] on icon at bounding box center [12, 47] width 4 height 5
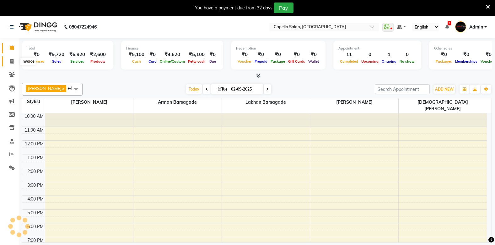
scroll to position [4, 0]
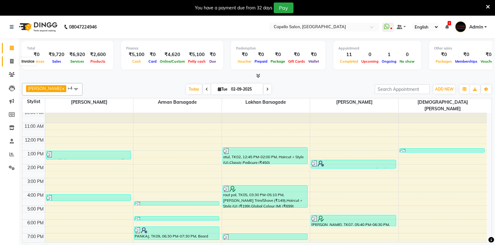
click at [11, 60] on icon at bounding box center [11, 61] width 3 height 5
select select "service"
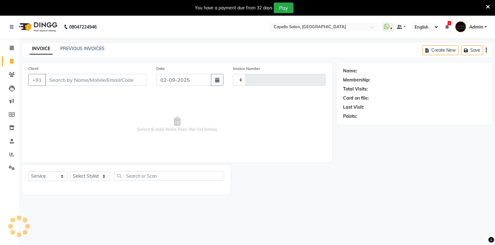
type input "1832"
select select "810"
click at [62, 80] on input "Client" at bounding box center [96, 80] width 102 height 12
click at [10, 48] on icon at bounding box center [12, 47] width 4 height 5
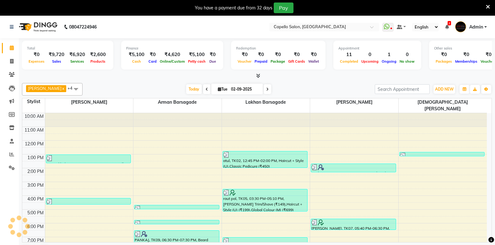
scroll to position [4, 0]
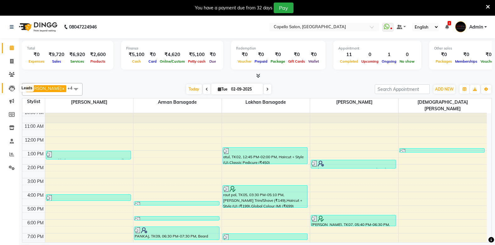
click at [12, 88] on icon at bounding box center [12, 88] width 6 height 6
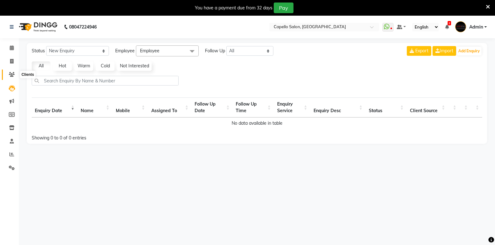
click at [11, 73] on icon at bounding box center [12, 74] width 6 height 5
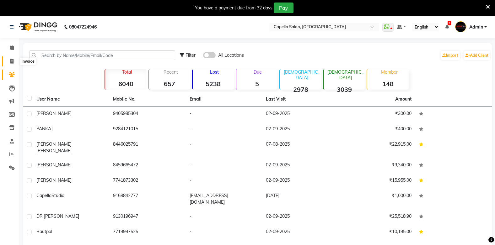
click at [12, 60] on icon at bounding box center [11, 61] width 3 height 5
select select "service"
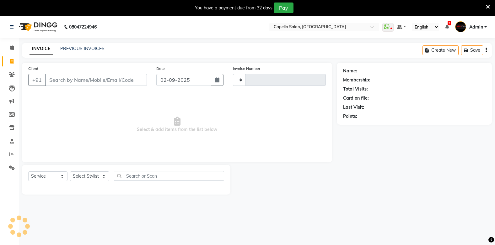
scroll to position [16, 0]
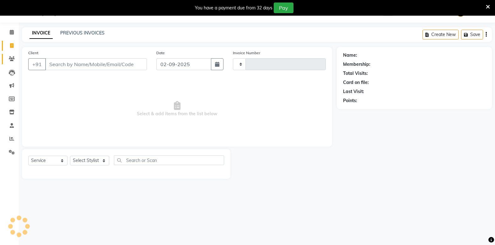
type input "1832"
select select "810"
click at [13, 111] on icon at bounding box center [11, 112] width 5 height 5
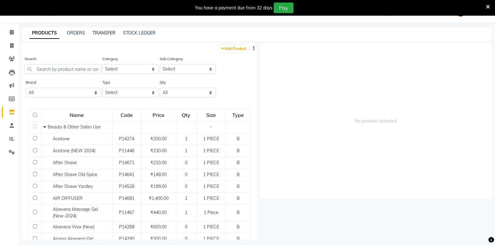
click at [93, 32] on link "TRANSFER" at bounding box center [104, 33] width 23 height 6
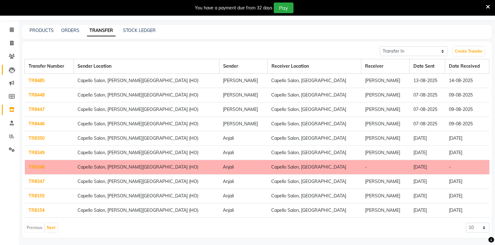
scroll to position [20, 0]
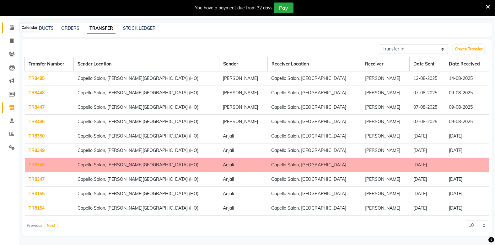
click at [12, 25] on icon at bounding box center [12, 27] width 4 height 5
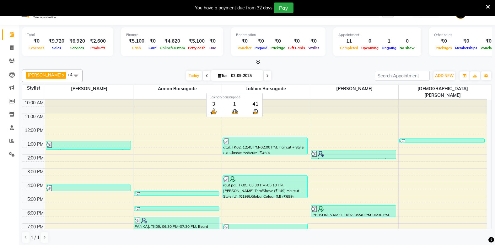
scroll to position [16, 0]
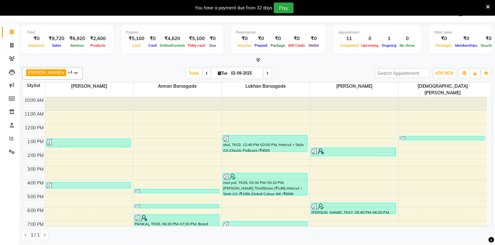
click at [126, 43] on div "Cash" at bounding box center [136, 45] width 21 height 7
click at [114, 68] on div "BHARTI SAHARE x Sahil Mendhulkar x Lakhan barsagade x Arman Barsagade x Vaishna…" at bounding box center [257, 154] width 470 height 179
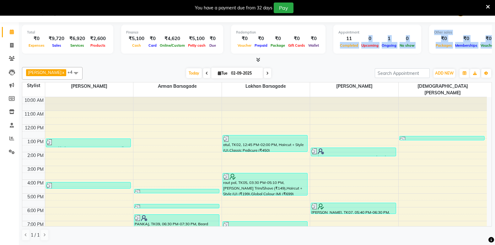
drag, startPoint x: 336, startPoint y: 43, endPoint x: 346, endPoint y: 62, distance: 21.2
click at [346, 62] on div "Total ₹0 Expenses ₹9,720 Sales ₹6,920 Services ₹2,600 Products Finance ₹5,100 C…" at bounding box center [257, 42] width 470 height 41
drag, startPoint x: 343, startPoint y: 62, endPoint x: 313, endPoint y: 62, distance: 30.4
click at [313, 62] on div at bounding box center [257, 60] width 470 height 7
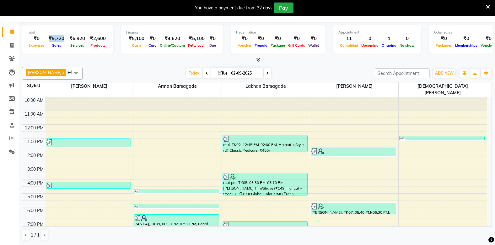
drag, startPoint x: 47, startPoint y: 37, endPoint x: 65, endPoint y: 38, distance: 18.0
click at [65, 38] on div "₹9,720" at bounding box center [56, 38] width 21 height 7
click at [124, 67] on div "BHARTI SAHARE x Sahil Mendhulkar x Lakhan barsagade x Arman Barsagade x Vaishna…" at bounding box center [257, 154] width 470 height 179
drag, startPoint x: 129, startPoint y: 64, endPoint x: 147, endPoint y: 65, distance: 18.2
drag, startPoint x: 147, startPoint y: 65, endPoint x: 85, endPoint y: 55, distance: 63.2
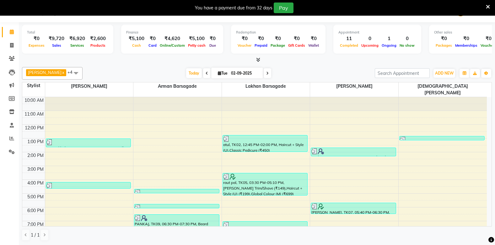
drag, startPoint x: 85, startPoint y: 55, endPoint x: 93, endPoint y: 37, distance: 19.8
drag, startPoint x: 93, startPoint y: 37, endPoint x: 82, endPoint y: 28, distance: 13.4
drag, startPoint x: 82, startPoint y: 28, endPoint x: 56, endPoint y: 59, distance: 40.1
drag, startPoint x: 56, startPoint y: 59, endPoint x: 172, endPoint y: 68, distance: 115.8
click at [172, 68] on div "BHARTI SAHARE x Sahil Mendhulkar x Lakhan barsagade x Arman Barsagade x Vaishna…" at bounding box center [257, 73] width 470 height 13
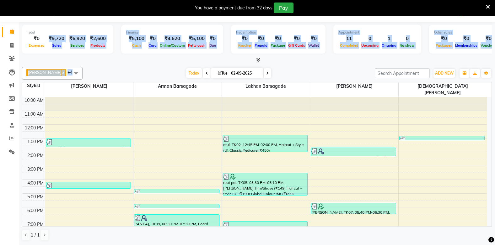
drag, startPoint x: 49, startPoint y: 39, endPoint x: 150, endPoint y: 66, distance: 104.3
click at [153, 66] on div "Total ₹0 Expenses ₹9,720 Sales ₹6,920 Services ₹2,600 Products Finance ₹5,100 C…" at bounding box center [257, 133] width 476 height 223
click at [127, 60] on div at bounding box center [257, 60] width 470 height 7
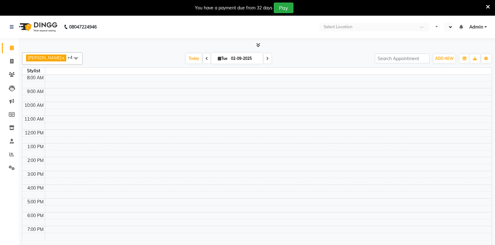
select select "en"
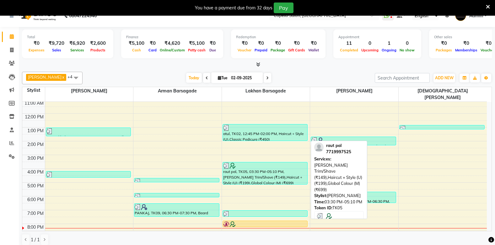
scroll to position [16, 0]
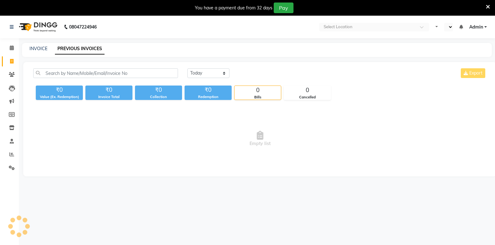
select select "en"
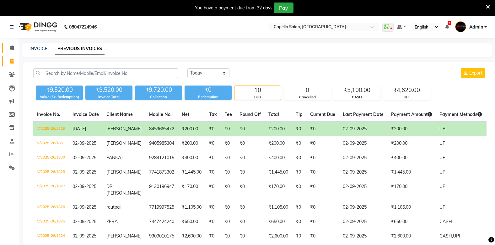
click at [13, 45] on icon at bounding box center [12, 47] width 4 height 5
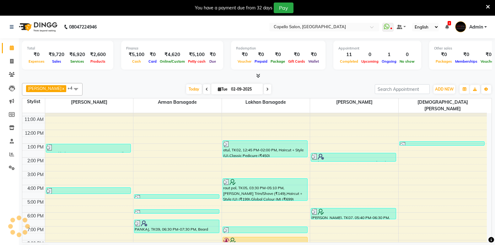
scroll to position [16, 0]
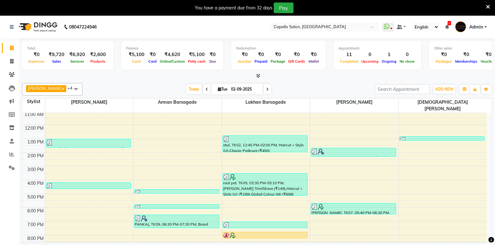
click at [2, 43] on link "Calendar" at bounding box center [9, 48] width 15 height 10
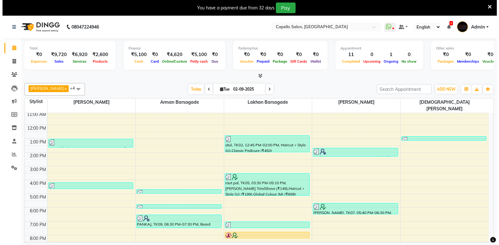
scroll to position [16, 0]
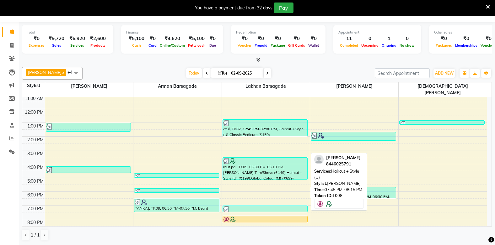
click at [253, 217] on div at bounding box center [265, 220] width 84 height 6
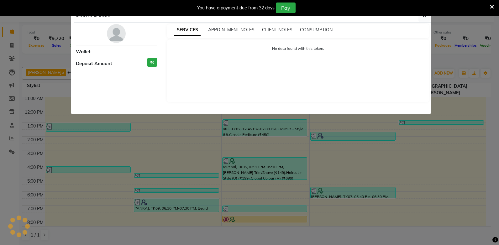
select select "1"
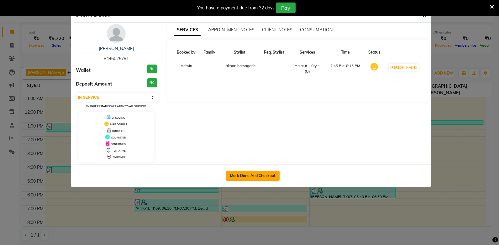
click at [247, 174] on button "Mark Done And Checkout" at bounding box center [253, 176] width 54 height 10
select select "service"
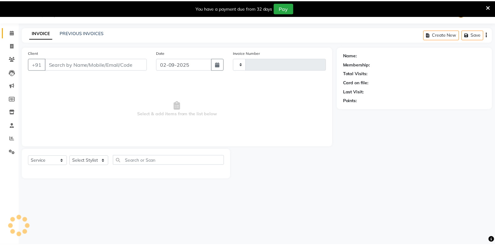
scroll to position [16, 0]
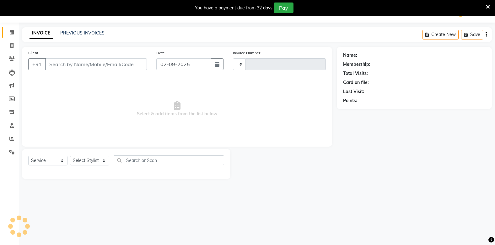
type input "1832"
select select "810"
type input "8446025791"
select select "40719"
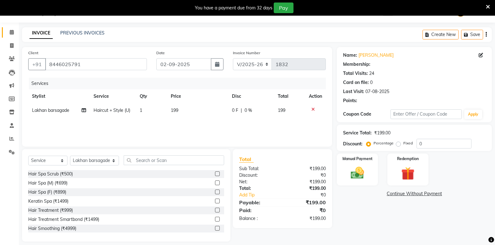
select select "1: Object"
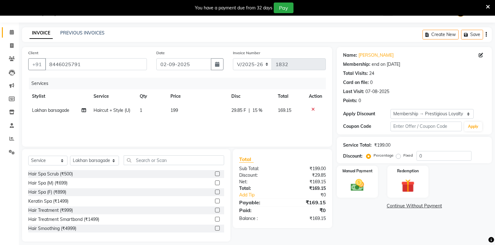
type input "15"
click at [142, 160] on input "text" at bounding box center [174, 161] width 100 height 10
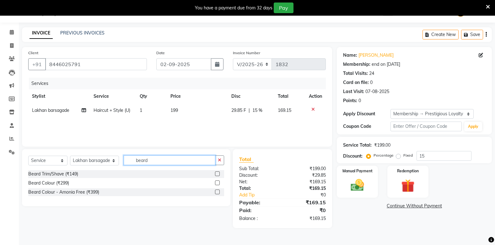
type input "beard"
click at [216, 173] on label at bounding box center [217, 174] width 5 height 5
click at [216, 173] on input "checkbox" at bounding box center [217, 174] width 4 height 4
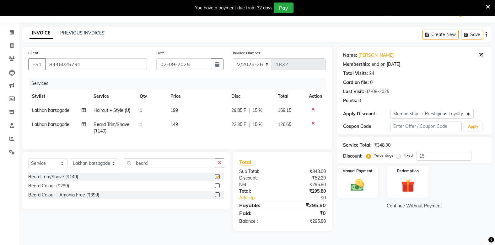
checkbox input "false"
click at [175, 110] on span "199" at bounding box center [174, 111] width 8 height 6
select select "40719"
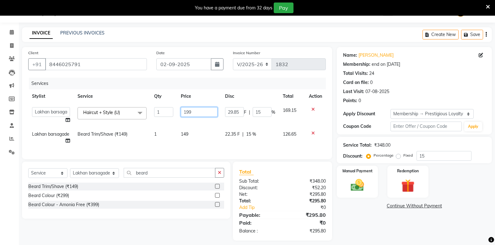
click at [206, 111] on input "199" at bounding box center [199, 112] width 37 height 10
type input "1"
type input "200"
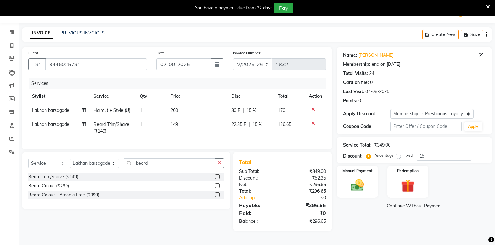
click at [181, 126] on tbody "[PERSON_NAME] Haircut + Style (U) 1 200 30 F | 15 % 170 [PERSON_NAME] [PERSON_N…" at bounding box center [176, 121] width 297 height 35
click at [177, 124] on span "149" at bounding box center [174, 125] width 8 height 6
select select "40719"
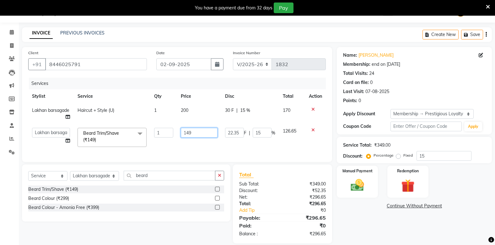
click at [194, 131] on input "149" at bounding box center [199, 133] width 37 height 10
type input "1"
type input "200"
click at [182, 145] on div "Services Stylist Service Qty Price Disc Total Action [PERSON_NAME] Haircut + St…" at bounding box center [176, 117] width 297 height 78
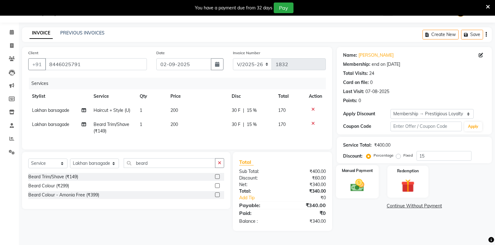
click at [355, 186] on img at bounding box center [357, 186] width 22 height 16
click at [403, 205] on span "UPI" at bounding box center [403, 206] width 10 height 7
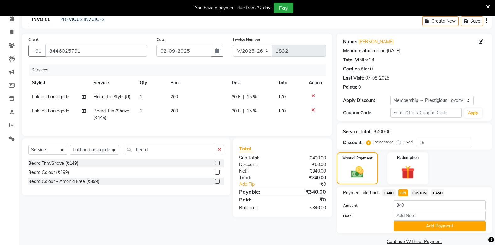
scroll to position [40, 0]
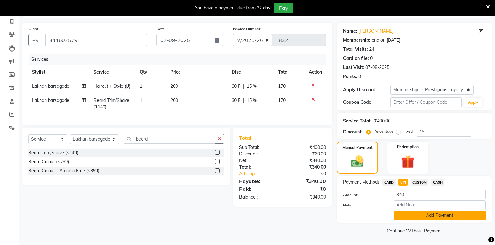
click at [424, 213] on button "Add Payment" at bounding box center [439, 216] width 92 height 10
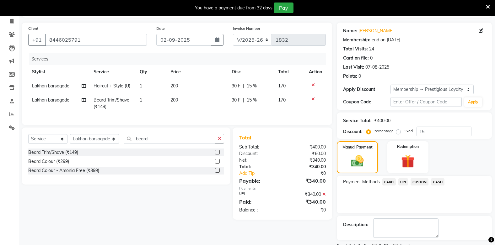
scroll to position [66, 0]
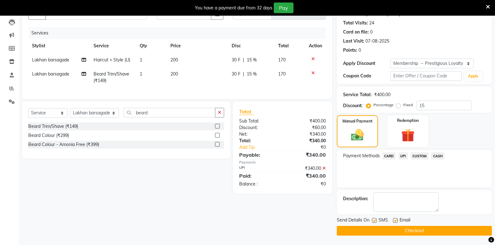
click at [415, 231] on button "Checkout" at bounding box center [414, 231] width 155 height 10
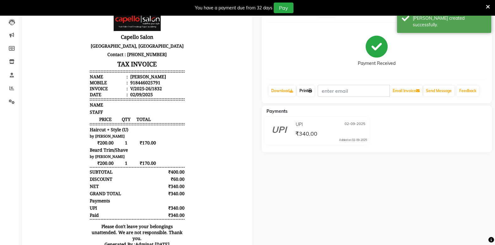
click at [307, 91] on link "Print" at bounding box center [306, 91] width 18 height 11
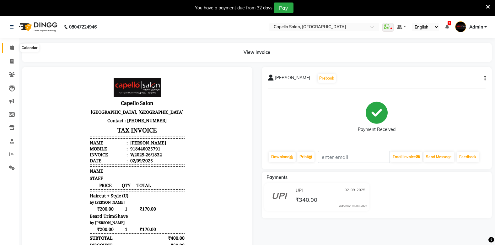
click at [10, 47] on icon at bounding box center [12, 47] width 4 height 5
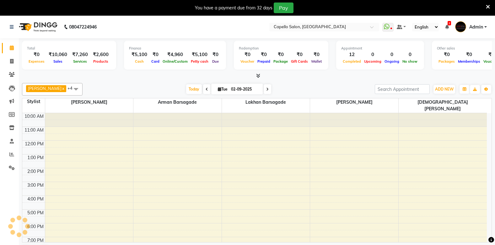
scroll to position [4, 0]
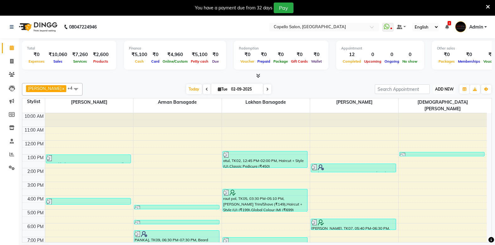
click at [448, 88] on span "ADD NEW" at bounding box center [444, 89] width 19 height 5
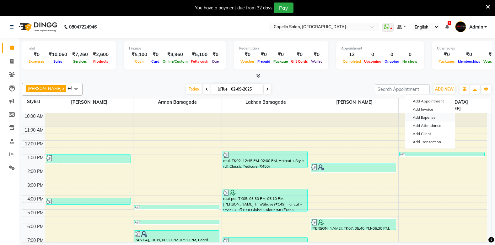
click at [433, 115] on link "Add Expense" at bounding box center [430, 118] width 50 height 8
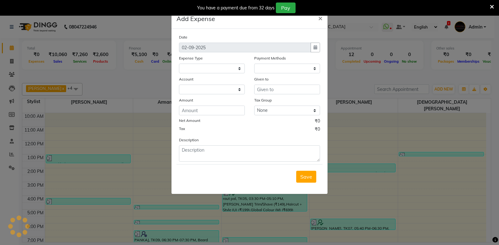
select select
select select "1"
select select "2428"
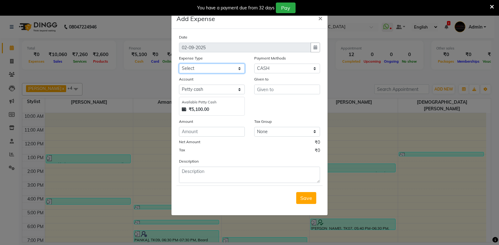
click at [221, 70] on select "Select Advance Salary Annual Lift Maintenance Charges BUILDING MAINTANANCE EXP …" at bounding box center [212, 69] width 66 height 10
select select "1453"
click at [179, 64] on select "Select Advance Salary Annual Lift Maintenance Charges BUILDING MAINTANANCE EXP …" at bounding box center [212, 69] width 66 height 10
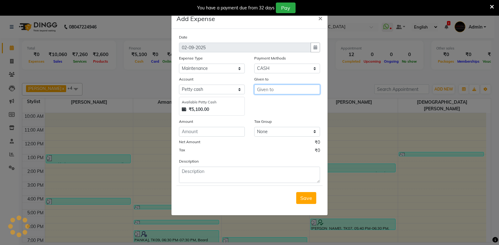
click at [268, 91] on input "text" at bounding box center [287, 90] width 66 height 10
click at [276, 101] on ngb-highlight "Adm in" at bounding box center [269, 103] width 15 height 6
type input "Admin"
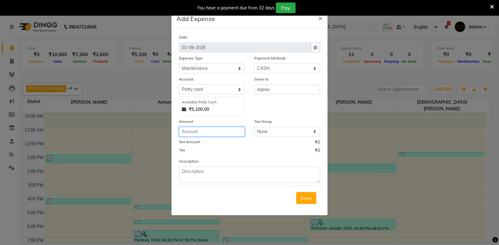
click at [199, 129] on input "number" at bounding box center [212, 132] width 66 height 10
type input "3500"
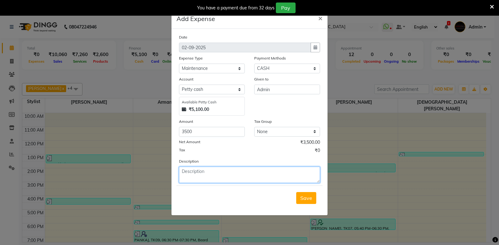
click at [210, 173] on textarea at bounding box center [249, 175] width 141 height 16
type textarea "software - 3500"
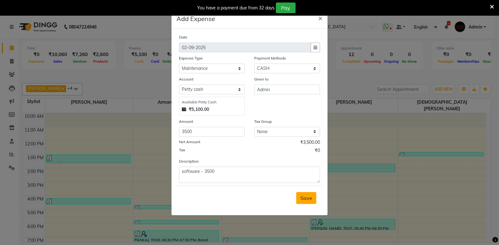
click at [310, 198] on span "Save" at bounding box center [307, 198] width 12 height 6
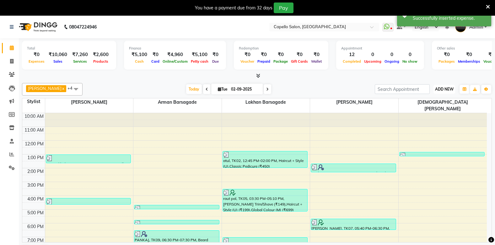
click at [439, 88] on span "ADD NEW" at bounding box center [444, 89] width 19 height 5
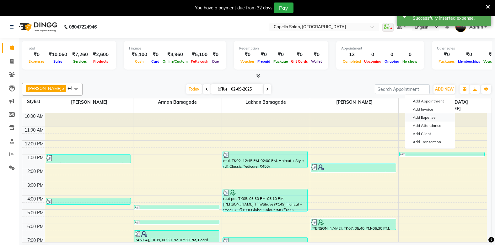
click at [433, 117] on link "Add Expense" at bounding box center [430, 118] width 50 height 8
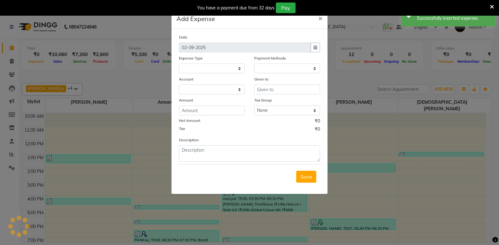
select select
select select "1"
select select "2428"
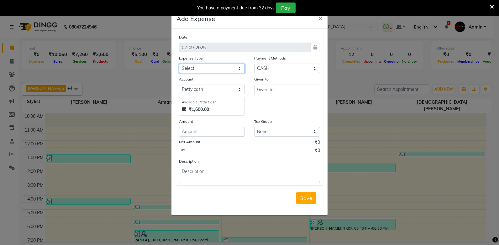
click at [197, 66] on select "Select Advance Salary Annual Lift Maintenance Charges BUILDING MAINTANANCE EXP …" at bounding box center [212, 69] width 66 height 10
select select "1462"
click at [179, 64] on select "Select Advance Salary Annual Lift Maintenance Charges BUILDING MAINTANANCE EXP …" at bounding box center [212, 69] width 66 height 10
drag, startPoint x: 270, startPoint y: 80, endPoint x: 271, endPoint y: 94, distance: 13.8
click at [271, 93] on div "Given to" at bounding box center [287, 96] width 75 height 40
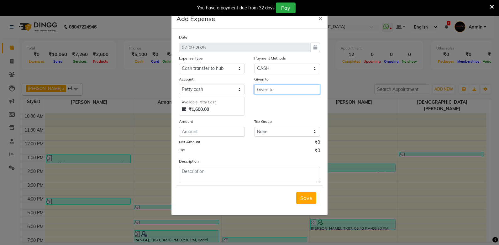
click at [273, 87] on input "text" at bounding box center [287, 90] width 66 height 10
type input "imran sir"
click at [193, 131] on input "number" at bounding box center [212, 132] width 66 height 10
type input "1600"
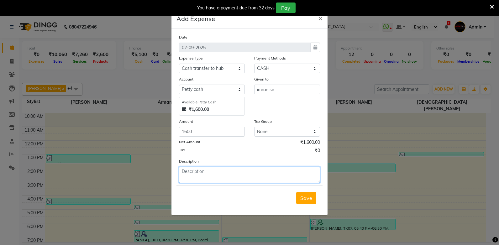
click at [195, 175] on textarea at bounding box center [249, 175] width 141 height 16
type textarea "cash handover to imran sir rs - 1600"
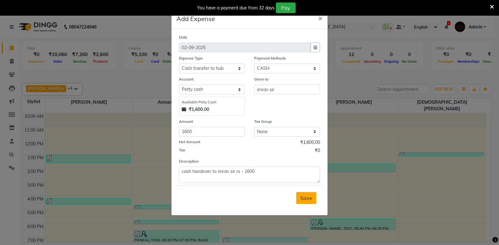
click at [307, 200] on span "Save" at bounding box center [307, 198] width 12 height 6
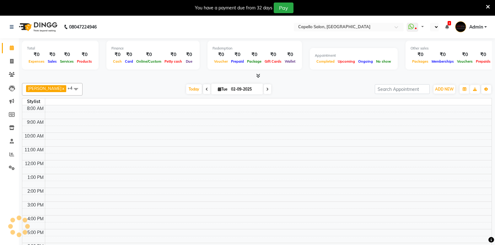
select select "en"
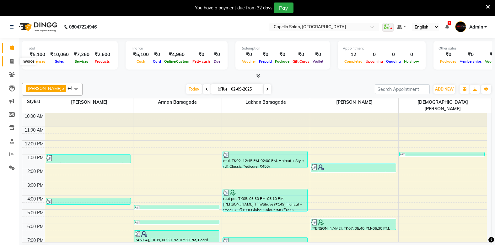
click at [11, 61] on icon at bounding box center [11, 61] width 3 height 5
select select "service"
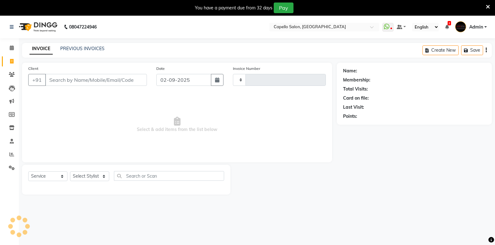
type input "1833"
select select "810"
click at [82, 45] on div "PREVIOUS INVOICES" at bounding box center [82, 48] width 44 height 7
click at [84, 48] on link "PREVIOUS INVOICES" at bounding box center [82, 49] width 44 height 6
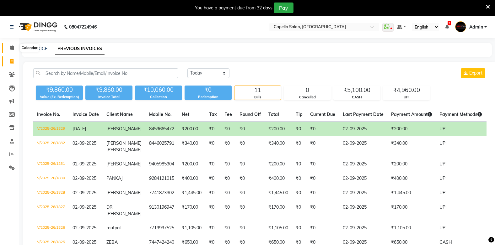
click at [9, 48] on span at bounding box center [11, 48] width 11 height 7
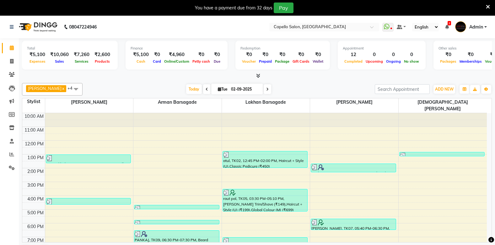
click at [487, 7] on icon at bounding box center [488, 7] width 4 height 6
